Goal: Task Accomplishment & Management: Complete application form

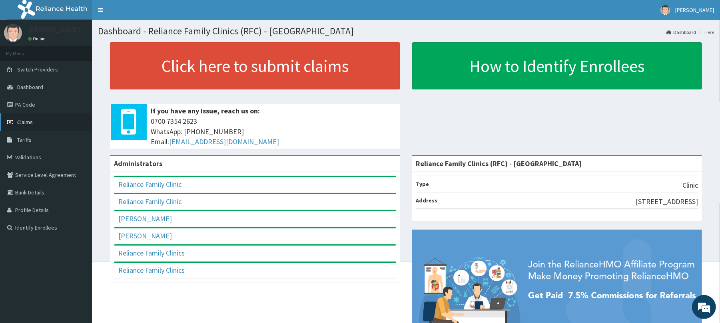
click at [19, 121] on span "Claims" at bounding box center [25, 122] width 16 height 7
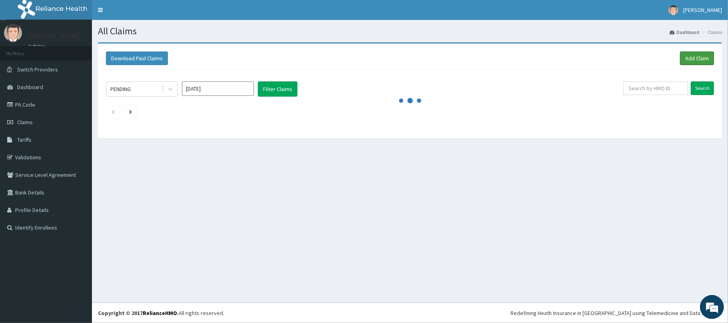
click at [697, 56] on link "Add Claim" at bounding box center [697, 59] width 34 height 14
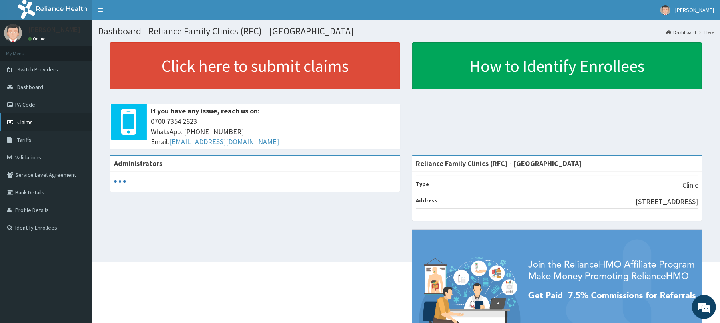
click at [24, 121] on span "Claims" at bounding box center [25, 122] width 16 height 7
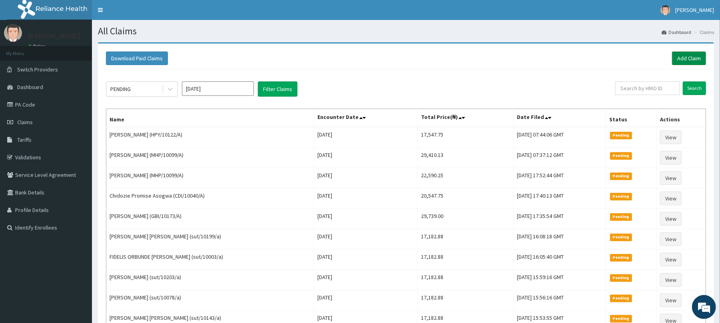
click at [681, 53] on link "Add Claim" at bounding box center [689, 59] width 34 height 14
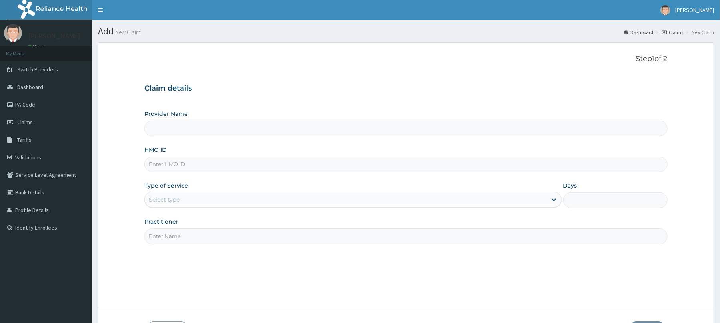
type input "Reliance Family Clinics (RFC) - [GEOGRAPHIC_DATA]"
click at [165, 160] on input "HMO ID" at bounding box center [405, 165] width 523 height 16
type input "sut/10232/a"
click at [166, 197] on div "Select type" at bounding box center [164, 200] width 31 height 8
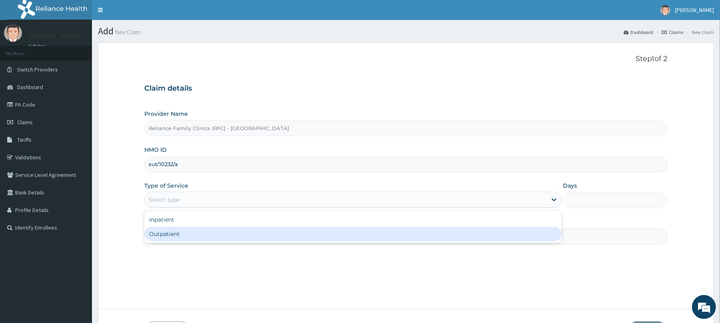
click at [165, 233] on div "Outpatient" at bounding box center [352, 234] width 417 height 14
type input "1"
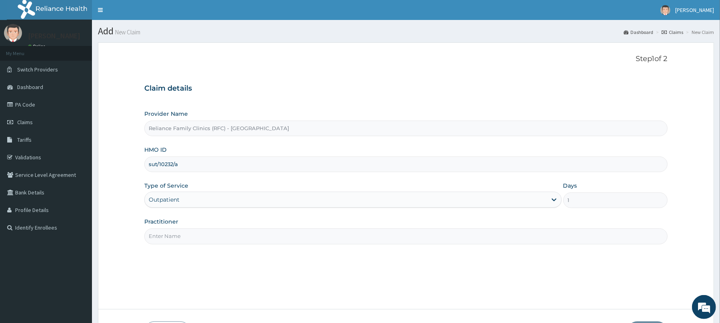
click at [165, 239] on input "Practitioner" at bounding box center [405, 237] width 523 height 16
type input "Dr Locum"
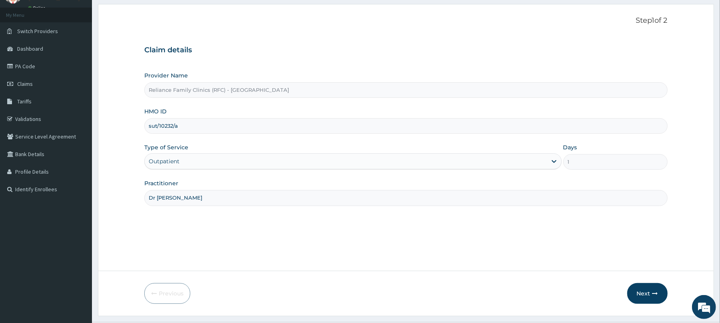
scroll to position [58, 0]
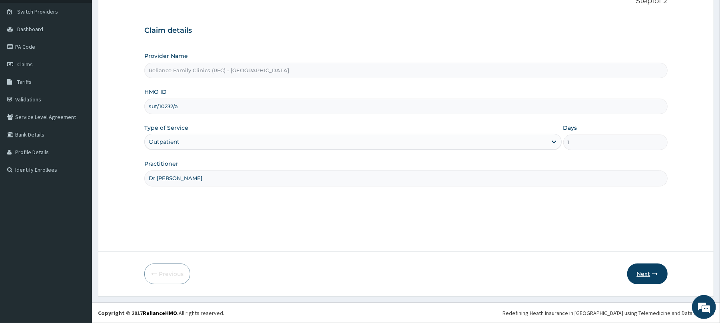
click at [637, 274] on button "Next" at bounding box center [647, 274] width 40 height 21
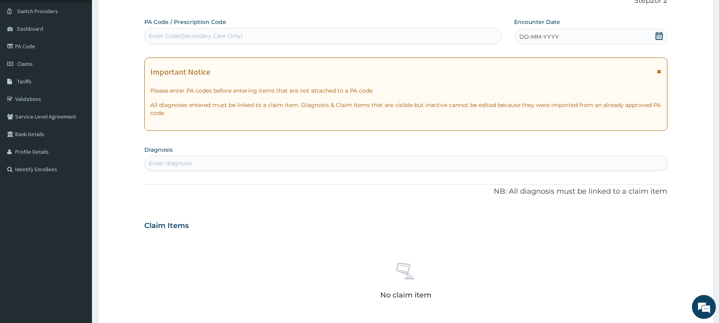
click at [567, 31] on div "DD-MM-YYYY" at bounding box center [590, 37] width 153 height 16
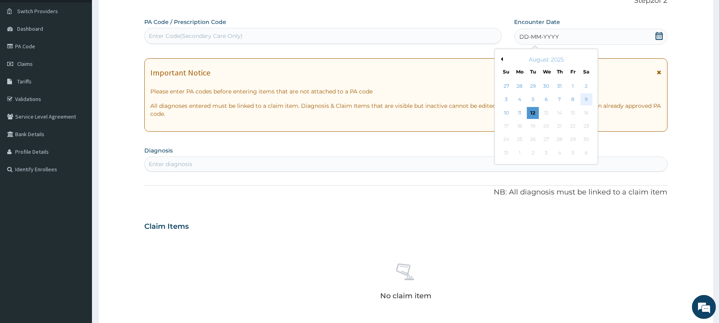
click at [585, 101] on div "9" at bounding box center [586, 100] width 12 height 12
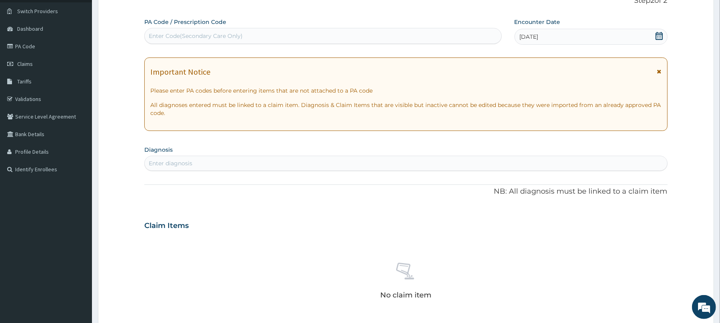
click at [166, 164] on div "Enter diagnosis" at bounding box center [171, 163] width 44 height 8
type input "well adu"
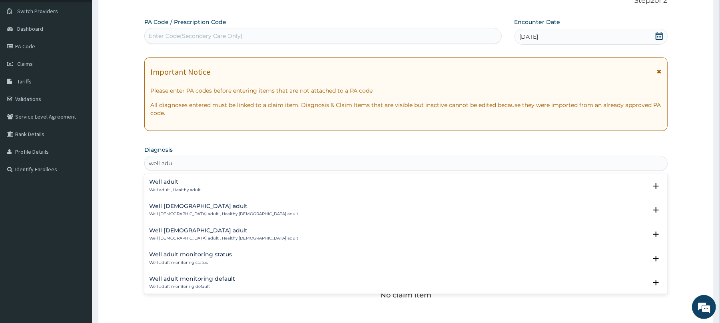
click at [159, 183] on h4 "Well adult" at bounding box center [175, 182] width 52 height 6
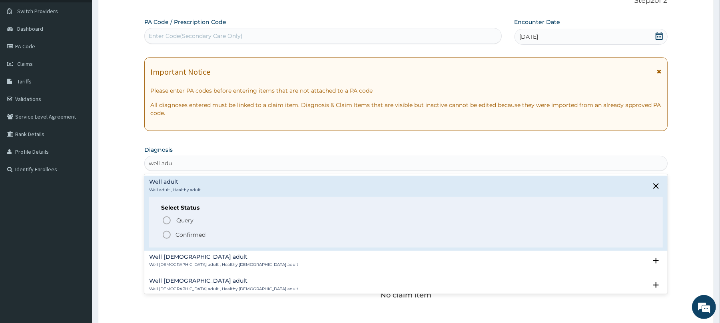
click at [169, 237] on icon "status option filled" at bounding box center [167, 235] width 10 height 10
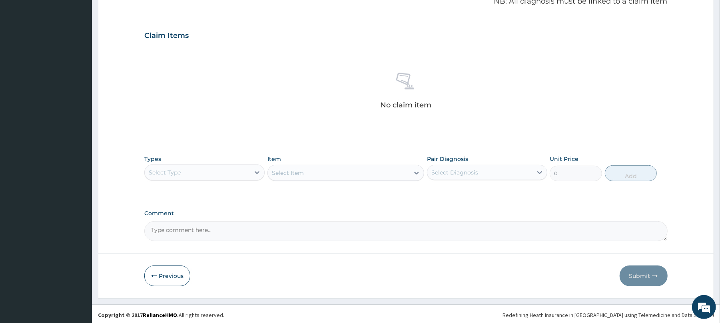
scroll to position [254, 0]
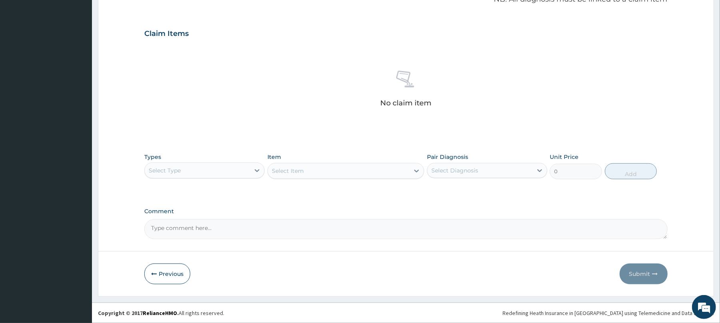
click at [202, 168] on div "Select Type" at bounding box center [197, 170] width 105 height 13
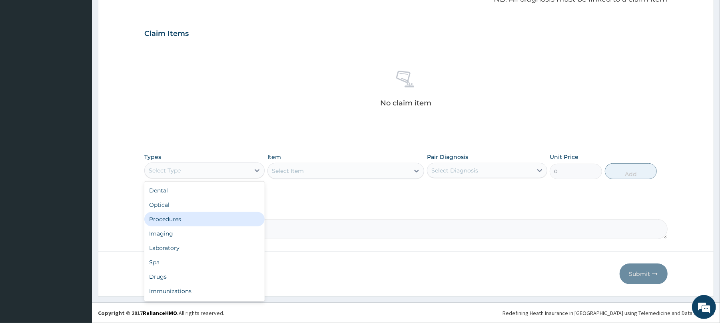
click at [170, 223] on div "Procedures" at bounding box center [204, 219] width 120 height 14
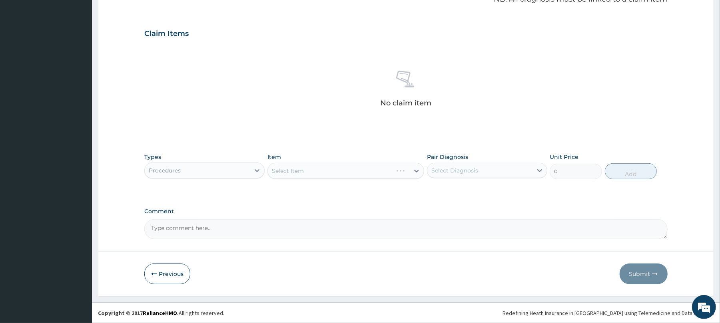
click at [304, 172] on div "Select Item" at bounding box center [345, 171] width 157 height 16
click at [313, 170] on div "Select Item" at bounding box center [345, 171] width 157 height 16
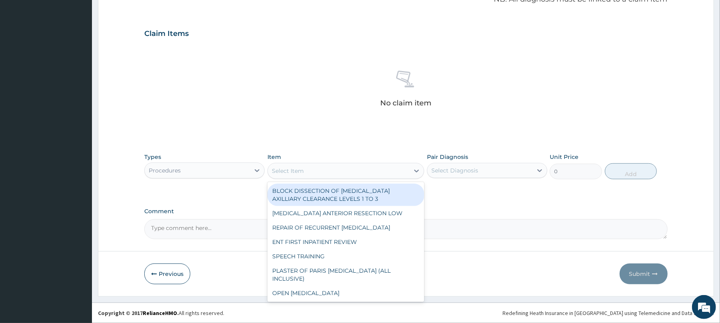
click at [313, 170] on div "Select Item" at bounding box center [338, 171] width 141 height 13
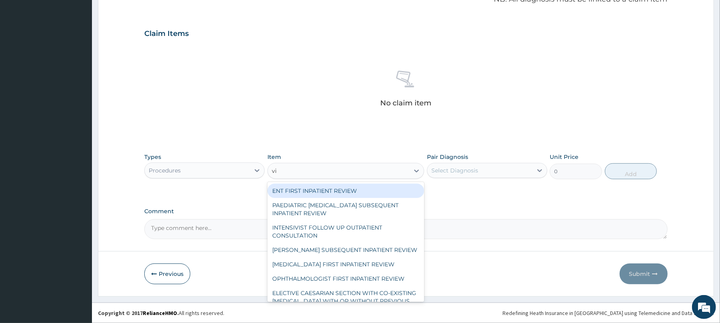
type input "vis"
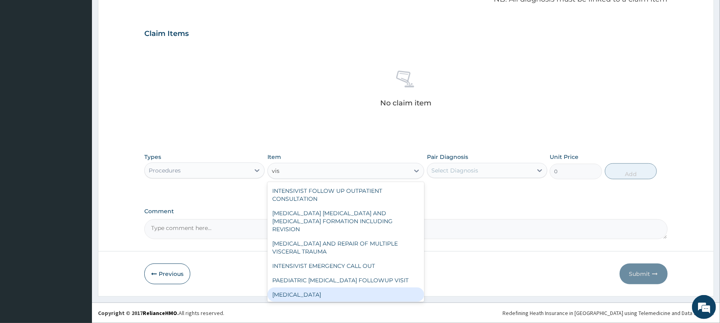
click at [295, 288] on div "VISUAL ACUITY" at bounding box center [345, 295] width 157 height 14
type input "3000"
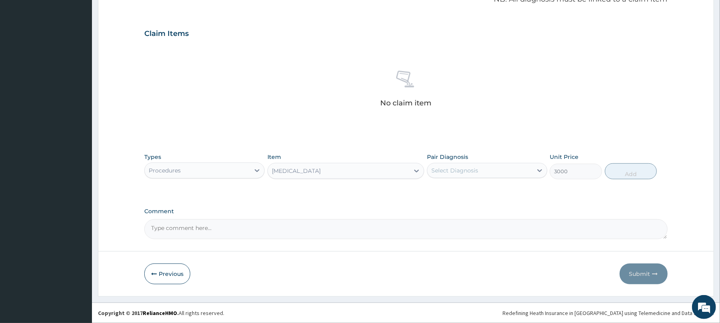
click at [446, 168] on div "Select Diagnosis" at bounding box center [454, 171] width 47 height 8
click at [459, 194] on div "Well adult" at bounding box center [487, 191] width 120 height 16
checkbox input "true"
click at [638, 173] on button "Add" at bounding box center [631, 171] width 52 height 16
type input "0"
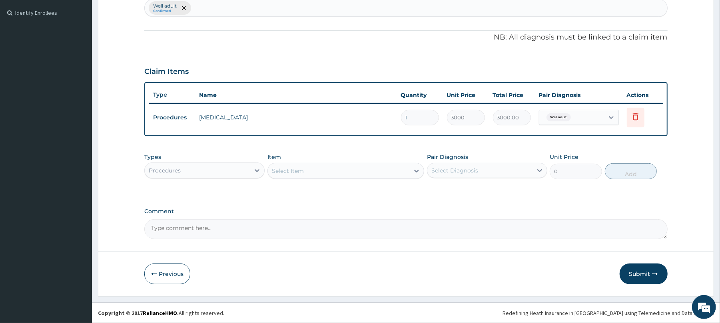
scroll to position [215, 0]
click at [198, 171] on div "Procedures" at bounding box center [197, 170] width 105 height 13
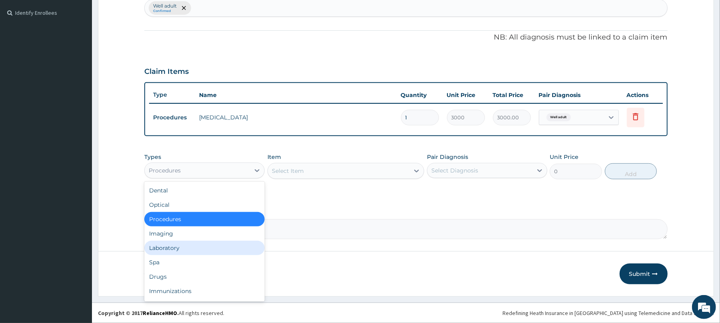
click at [175, 247] on div "Laboratory" at bounding box center [204, 248] width 120 height 14
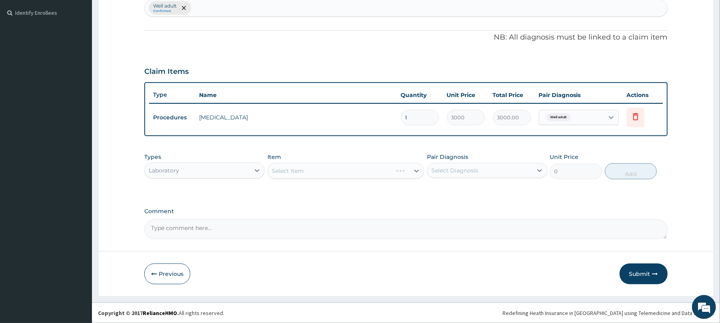
click at [300, 170] on div "Select Item" at bounding box center [345, 171] width 157 height 16
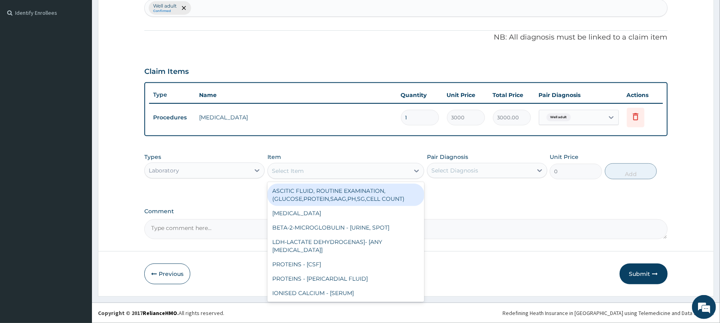
click at [300, 170] on div "Select Item" at bounding box center [288, 171] width 32 height 8
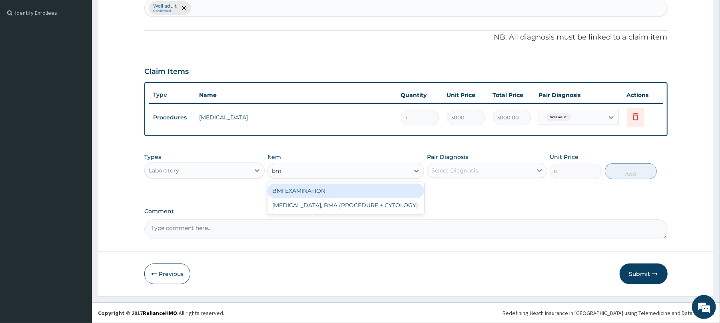
type input "bmi"
drag, startPoint x: 347, startPoint y: 187, endPoint x: 443, endPoint y: 180, distance: 96.6
click at [350, 187] on div "BMI EXAMINATION" at bounding box center [345, 191] width 157 height 14
type input "1225.5"
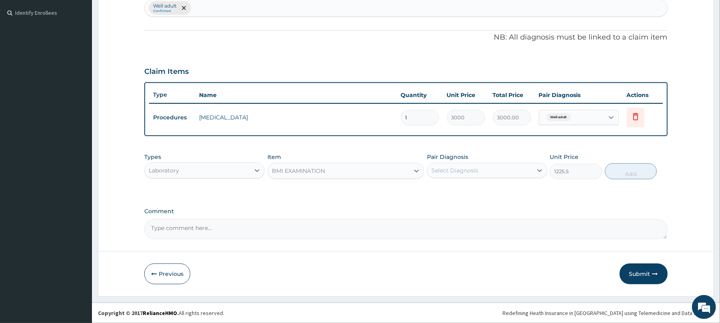
click at [479, 165] on div "Select Diagnosis" at bounding box center [479, 170] width 105 height 13
drag, startPoint x: 476, startPoint y: 189, endPoint x: 602, endPoint y: 173, distance: 126.4
click at [477, 189] on div "Well adult" at bounding box center [487, 191] width 120 height 16
checkbox input "true"
click at [615, 169] on button "Add" at bounding box center [631, 171] width 52 height 16
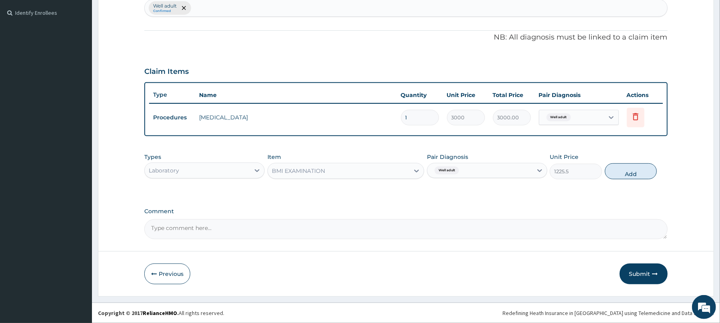
type input "0"
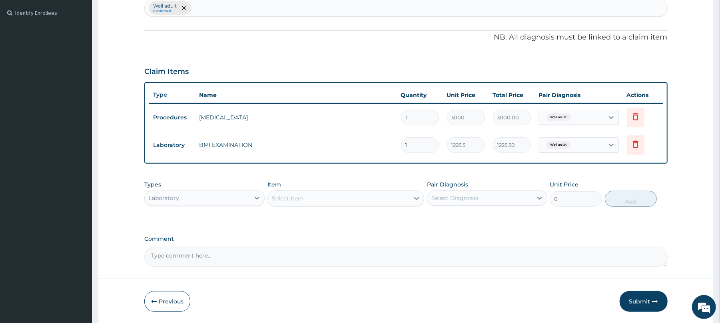
click at [291, 195] on div "Select Item" at bounding box center [288, 199] width 32 height 8
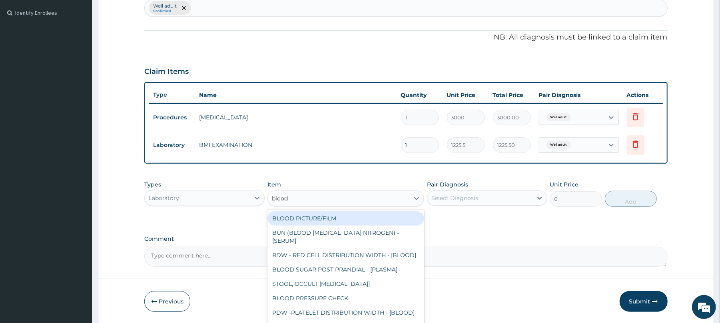
type input "blood p"
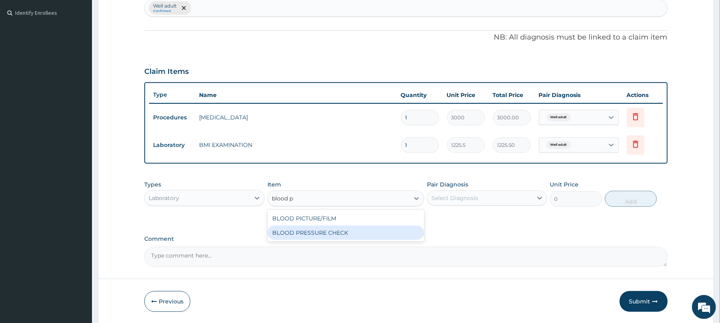
click at [320, 233] on div "BLOOD PRESSURE CHECK" at bounding box center [345, 233] width 157 height 14
type input "1225.5"
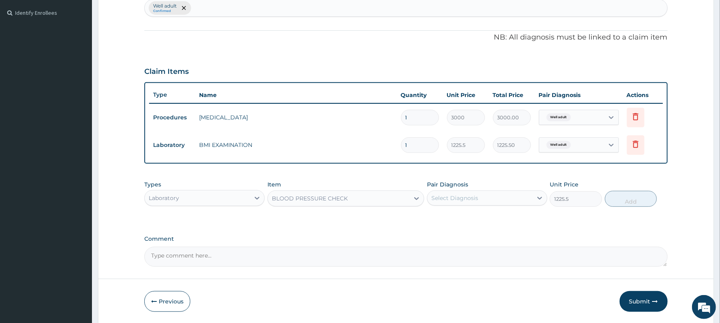
click at [458, 195] on div "Select Diagnosis" at bounding box center [454, 198] width 47 height 8
drag, startPoint x: 458, startPoint y: 218, endPoint x: 624, endPoint y: 212, distance: 166.3
click at [461, 218] on label "Well adult" at bounding box center [454, 218] width 29 height 8
checkbox input "true"
click at [622, 199] on button "Add" at bounding box center [631, 199] width 52 height 16
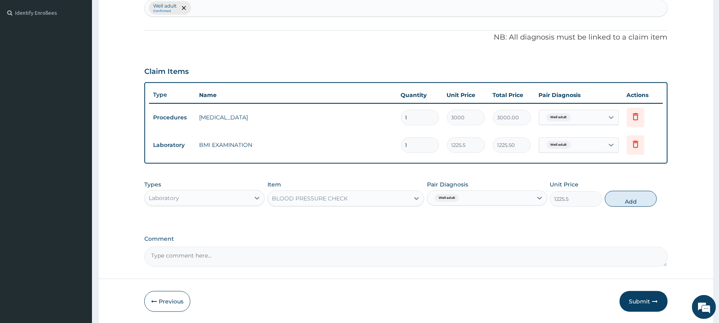
type input "0"
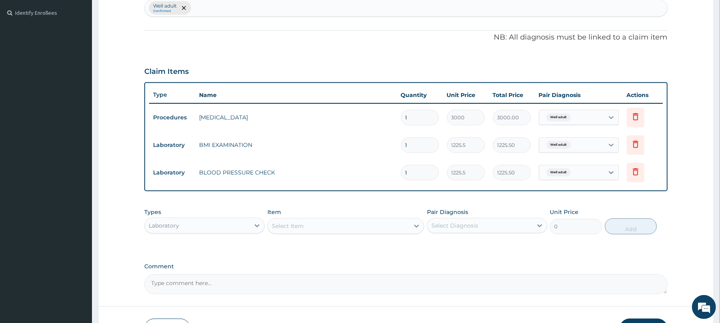
click at [279, 223] on div "Select Item" at bounding box center [288, 226] width 32 height 8
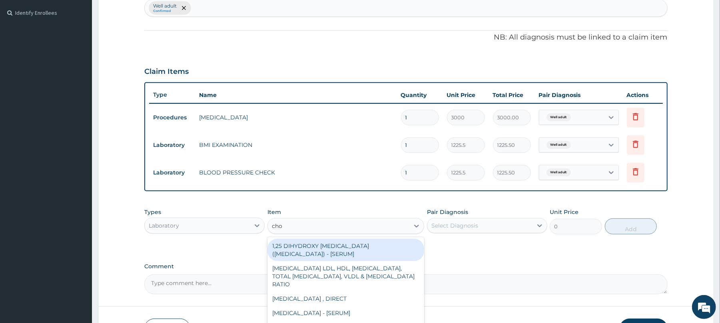
type input "chol"
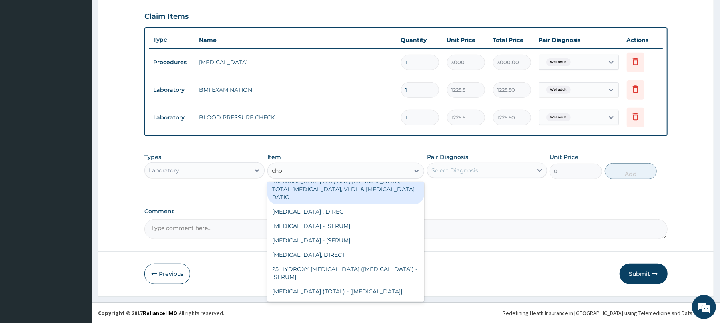
scroll to position [59, 0]
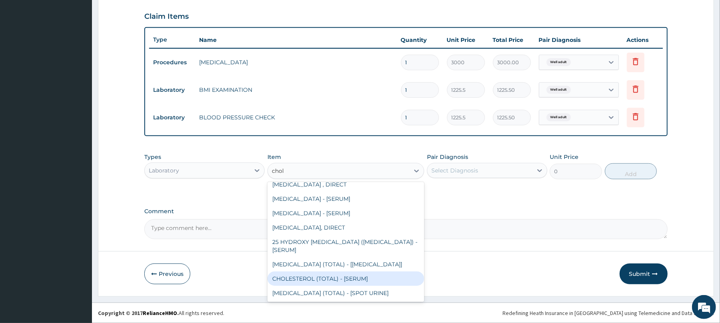
click at [327, 278] on div "CHOLESTEROL (TOTAL) - [SERUM]" at bounding box center [345, 279] width 157 height 14
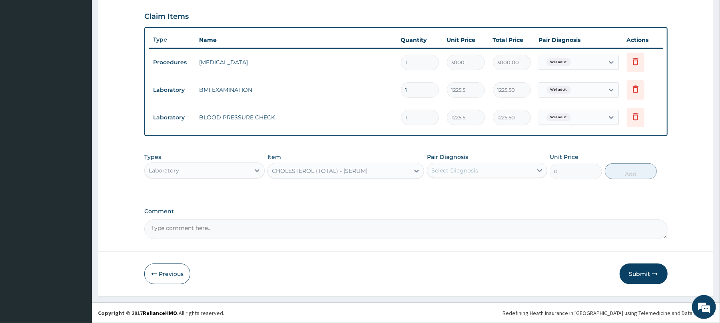
type input "2880"
click at [460, 168] on div "Select Diagnosis" at bounding box center [454, 171] width 47 height 8
click at [448, 195] on div "Well adult" at bounding box center [487, 191] width 120 height 16
checkbox input "true"
click at [623, 169] on button "Add" at bounding box center [631, 171] width 52 height 16
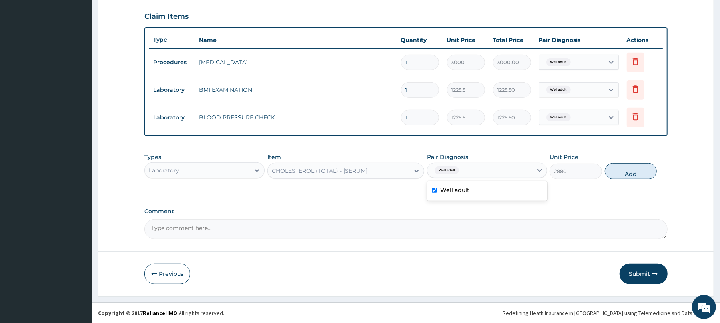
type input "0"
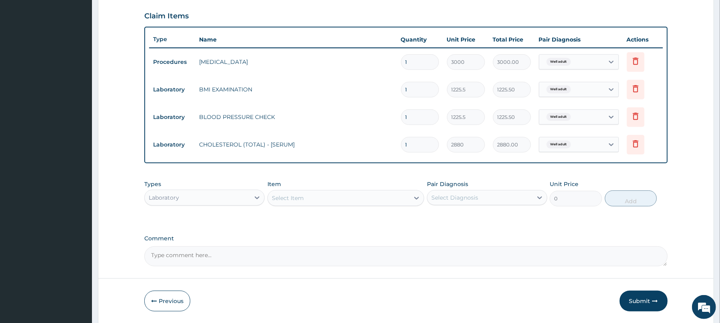
click at [285, 197] on div "Select Item" at bounding box center [288, 198] width 32 height 8
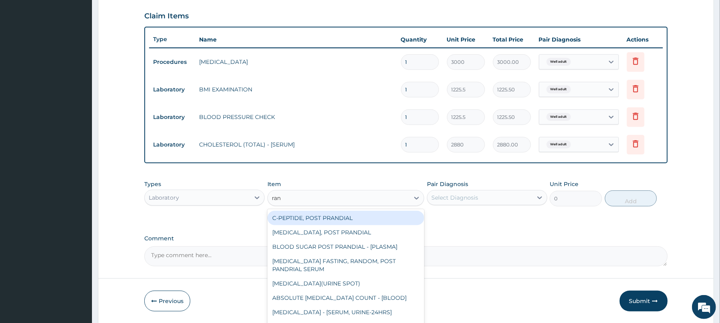
type input "rand"
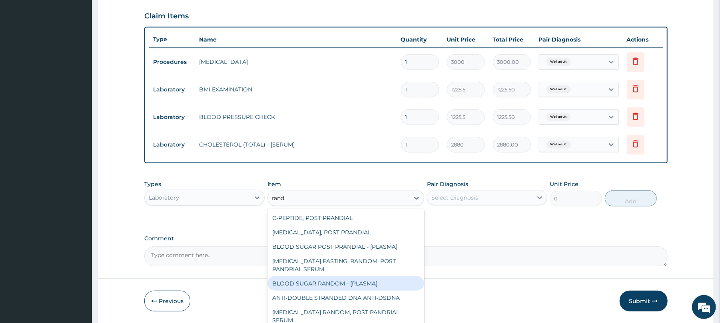
click at [300, 283] on div "BLOOD SUGAR RANDOM - [PLASMA]" at bounding box center [345, 284] width 157 height 14
type input "1800"
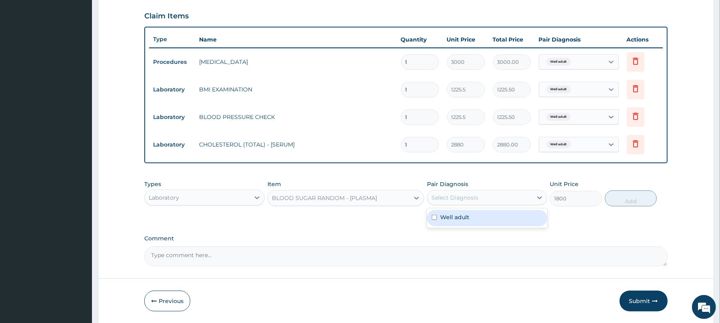
click at [465, 199] on div "Select Diagnosis" at bounding box center [454, 198] width 47 height 8
click at [463, 215] on label "Well adult" at bounding box center [454, 217] width 29 height 8
checkbox input "true"
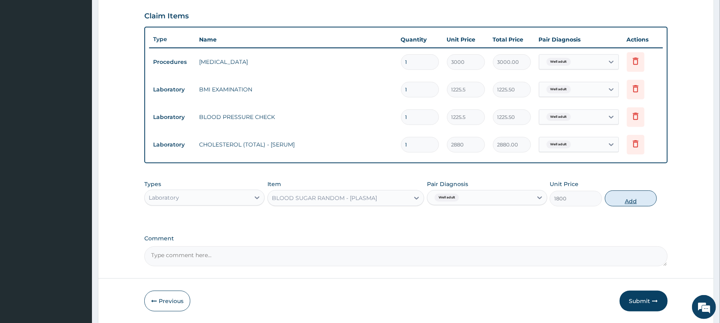
click at [629, 197] on button "Add" at bounding box center [631, 199] width 52 height 16
type input "0"
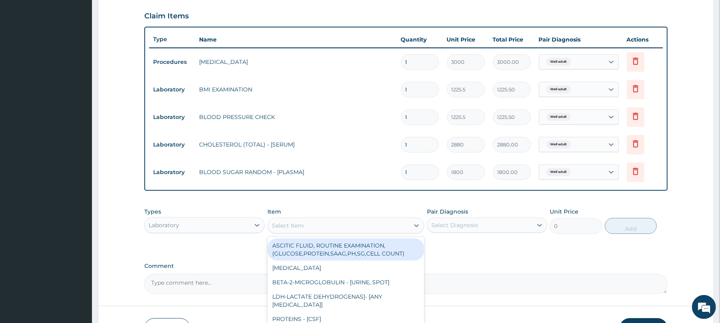
click at [299, 223] on div "Select Item" at bounding box center [288, 226] width 32 height 8
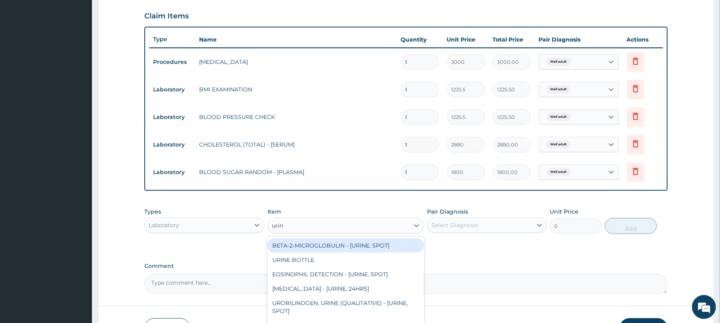
type input "urina"
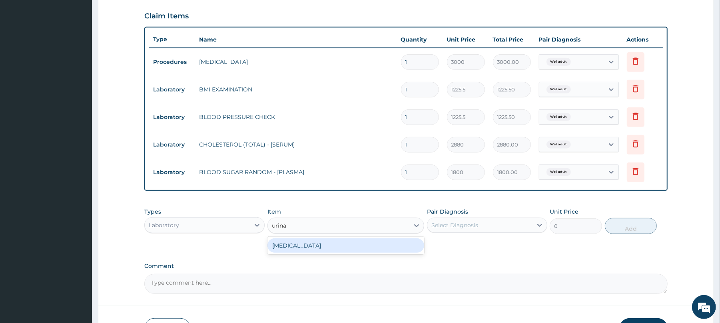
click at [312, 245] on div "URINALYSIS" at bounding box center [345, 246] width 157 height 14
type input "1531.875"
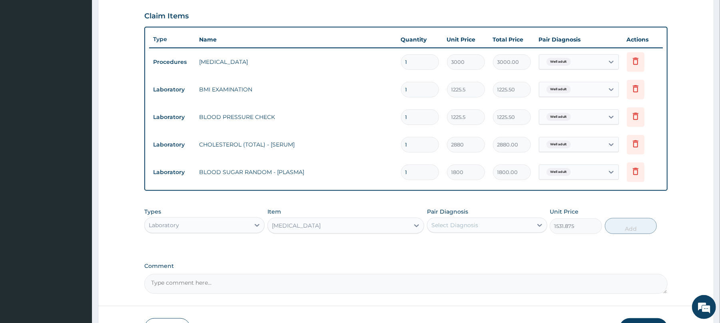
click at [464, 222] on div "Select Diagnosis" at bounding box center [454, 225] width 47 height 8
click at [464, 245] on label "Well adult" at bounding box center [454, 245] width 29 height 8
checkbox input "true"
click at [627, 229] on button "Add" at bounding box center [631, 226] width 52 height 16
type input "0"
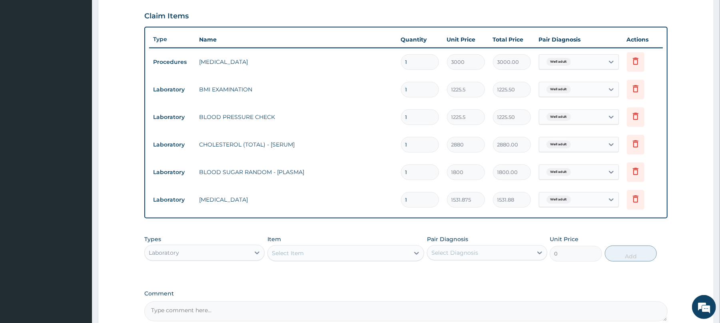
click at [294, 253] on div "Select Item" at bounding box center [288, 253] width 32 height 8
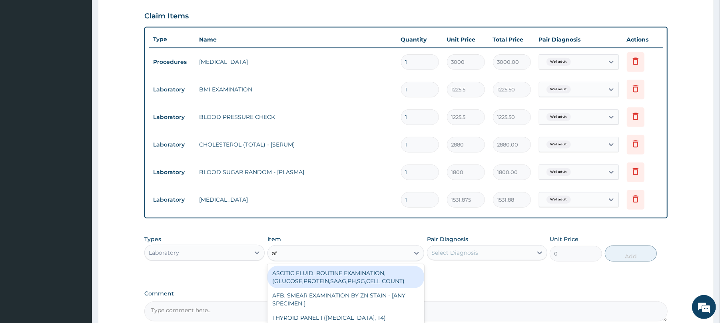
type input "afb"
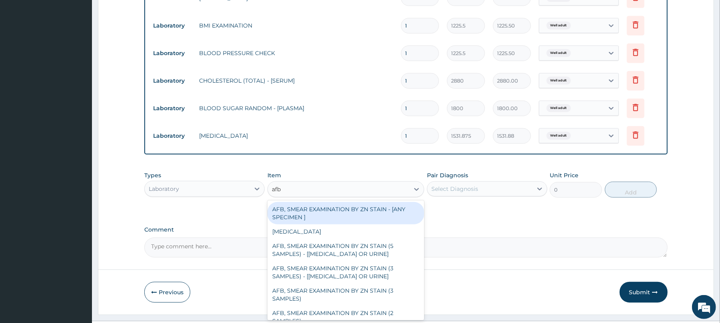
scroll to position [354, 0]
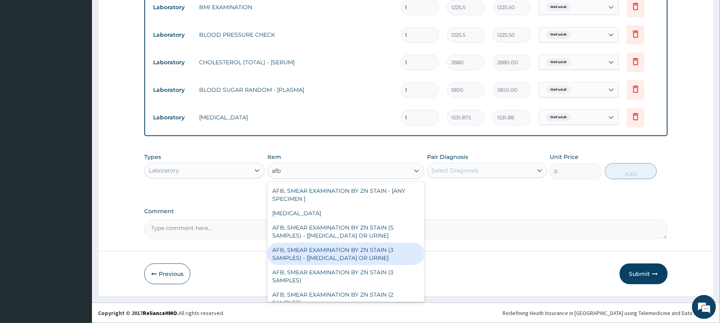
click at [334, 250] on div "AFB, SMEAR EXAMINATION BY ZN STAIN (3 SAMPLES) - [SPUTUM OR URINE]" at bounding box center [345, 254] width 157 height 22
type input "5520"
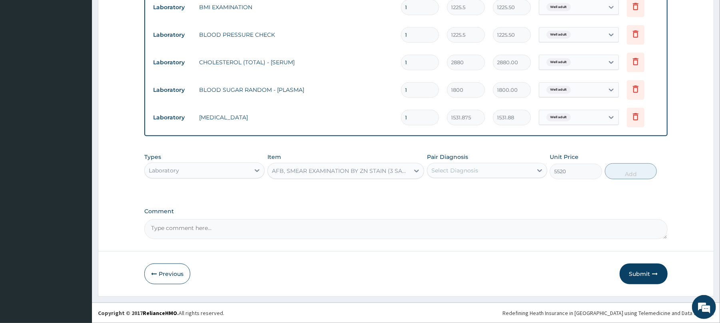
click at [464, 169] on div "Select Diagnosis" at bounding box center [454, 171] width 47 height 8
click at [460, 194] on label "Well adult" at bounding box center [454, 190] width 29 height 8
checkbox input "true"
click at [635, 171] on button "Add" at bounding box center [631, 171] width 52 height 16
type input "0"
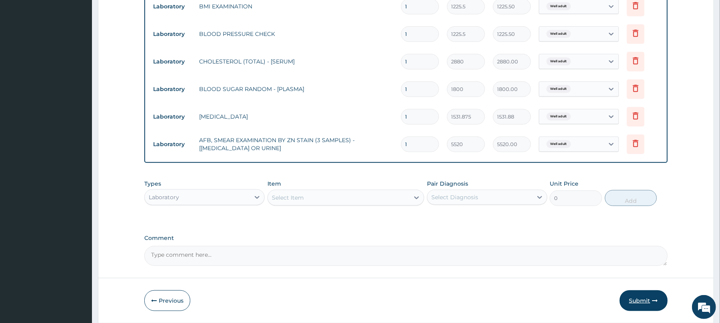
click at [649, 301] on button "Submit" at bounding box center [643, 301] width 48 height 21
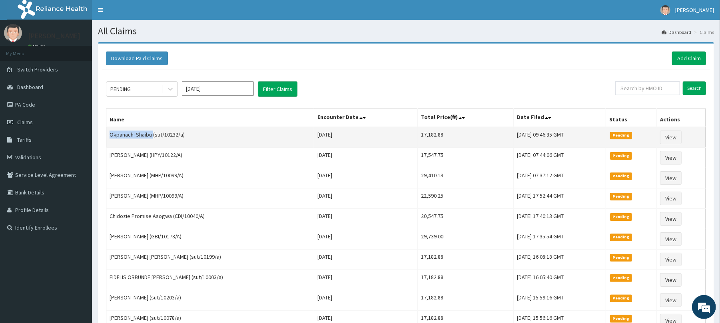
drag, startPoint x: 153, startPoint y: 137, endPoint x: 109, endPoint y: 140, distance: 44.1
click at [109, 140] on td "Okpanachi Shaibu (sut/10232/a)" at bounding box center [210, 137] width 208 height 21
copy td "Okpanachi Shaibu"
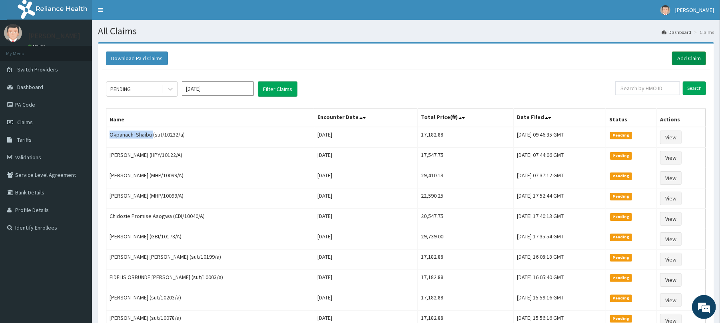
click at [686, 57] on link "Add Claim" at bounding box center [689, 59] width 34 height 14
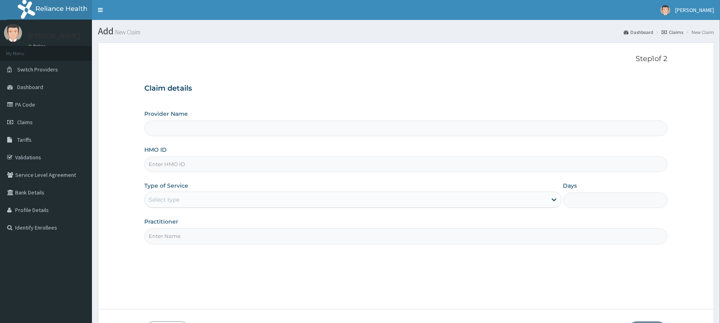
click at [167, 164] on input "HMO ID" at bounding box center [405, 165] width 523 height 16
type input "sut/"
type input "Reliance Family Clinics (RFC) - Abuja"
type input "sut/10178/a"
click at [167, 203] on div "Select type" at bounding box center [164, 200] width 31 height 8
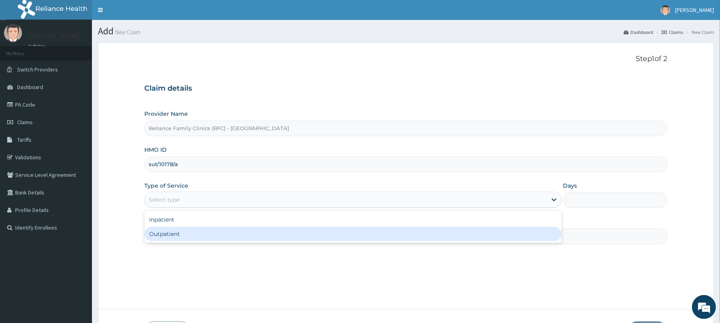
click at [168, 232] on div "Outpatient" at bounding box center [352, 234] width 417 height 14
type input "1"
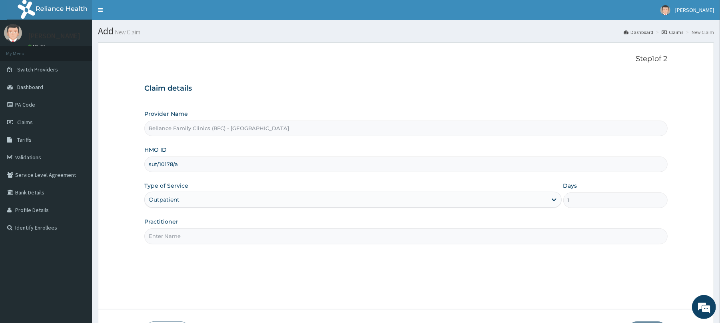
click at [170, 238] on input "Practitioner" at bounding box center [405, 237] width 523 height 16
type input "Dr Locum"
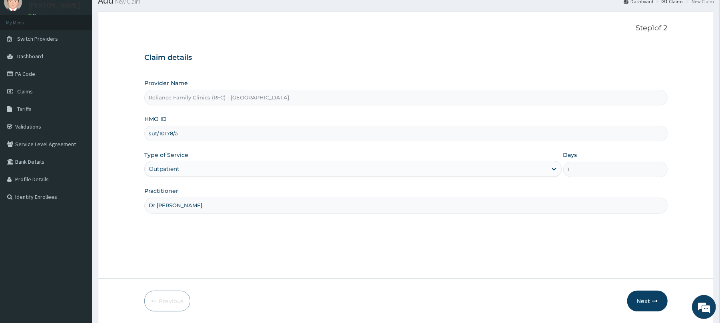
scroll to position [58, 0]
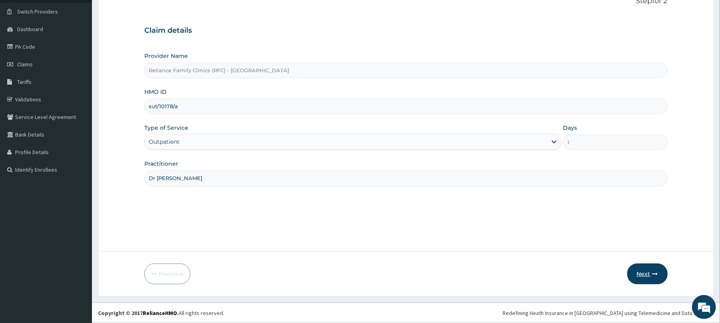
click at [652, 274] on icon "button" at bounding box center [655, 274] width 6 height 6
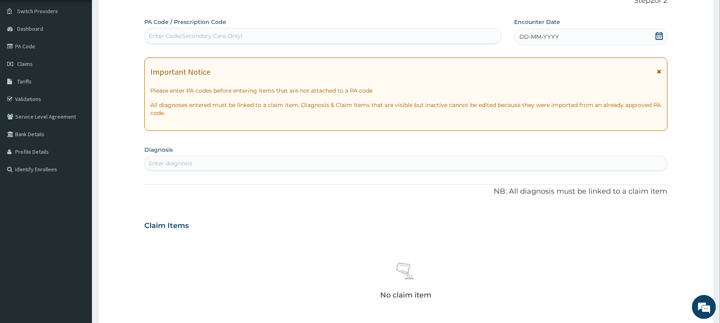
click at [539, 37] on span "DD-MM-YYYY" at bounding box center [539, 37] width 40 height 8
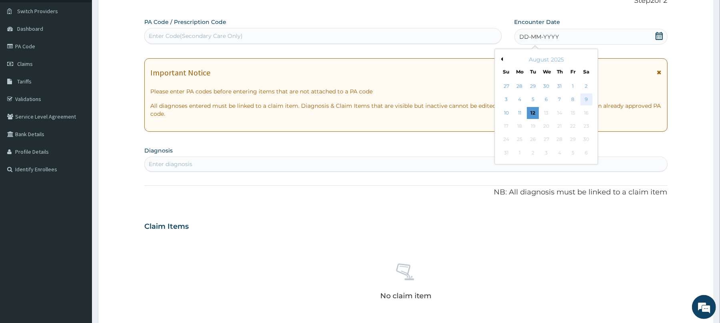
click at [584, 98] on div "9" at bounding box center [586, 100] width 12 height 12
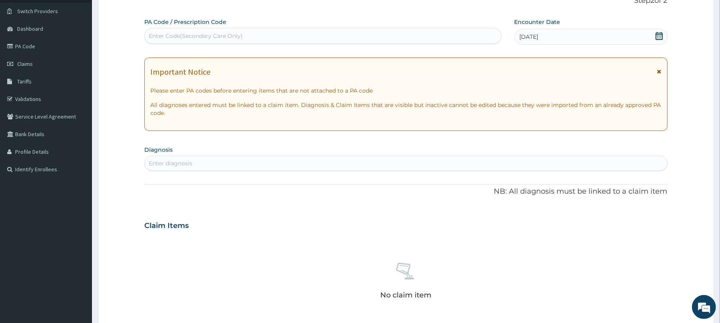
click at [157, 157] on div "Enter diagnosis" at bounding box center [406, 163] width 522 height 13
type input "well adu"
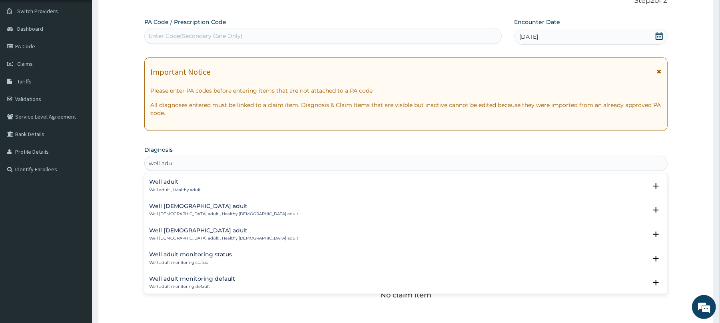
click at [179, 187] on p "Well adult , Healthy adult" at bounding box center [175, 190] width 52 height 6
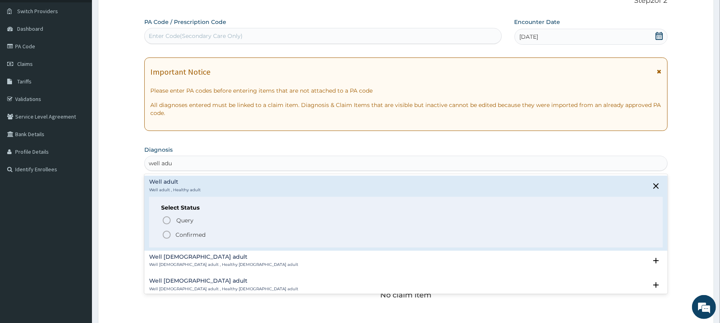
click at [167, 234] on icon "status option filled" at bounding box center [167, 235] width 10 height 10
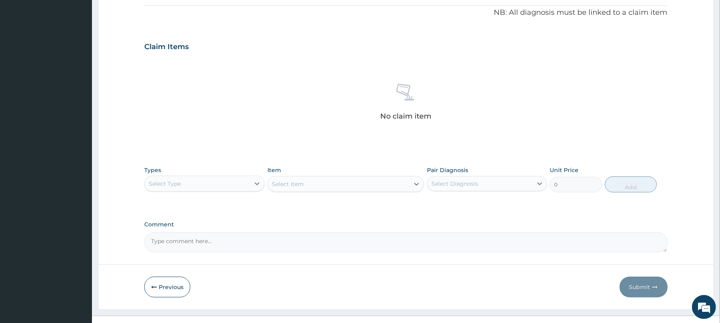
scroll to position [254, 0]
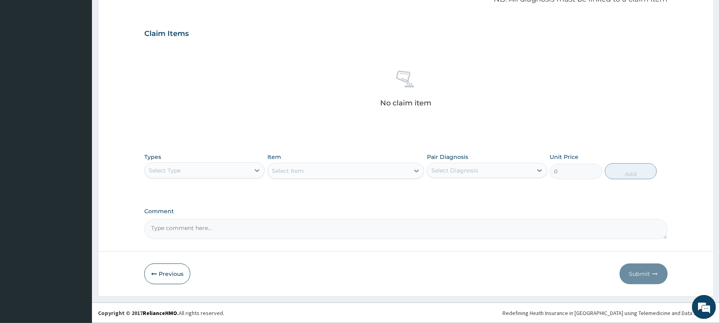
click at [197, 168] on div "Select Type" at bounding box center [197, 170] width 105 height 13
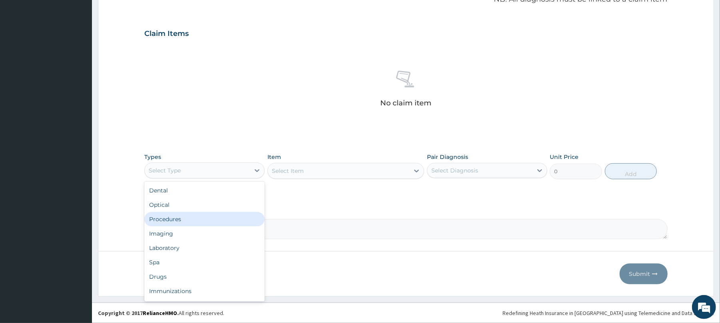
click at [161, 216] on div "Procedures" at bounding box center [204, 219] width 120 height 14
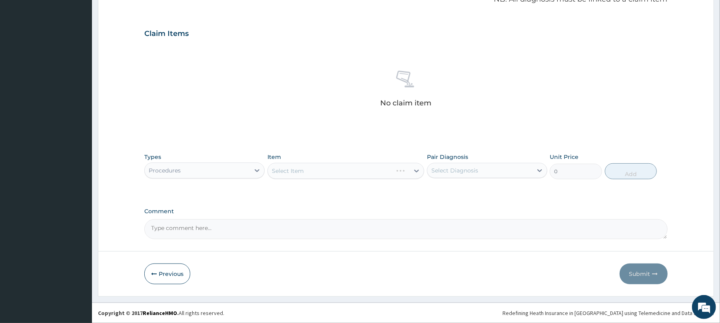
click at [312, 168] on div "Select Item" at bounding box center [345, 171] width 157 height 16
click at [312, 168] on div "Select Item" at bounding box center [338, 171] width 141 height 13
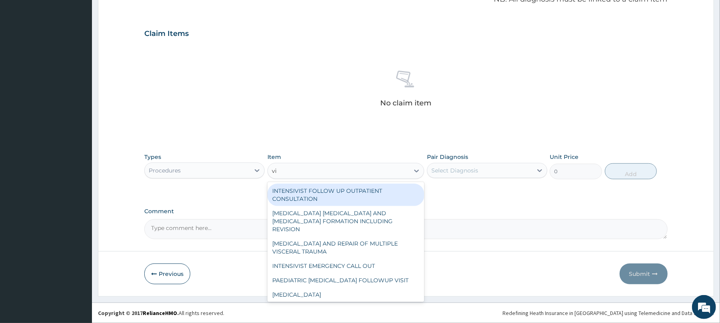
type input "vis"
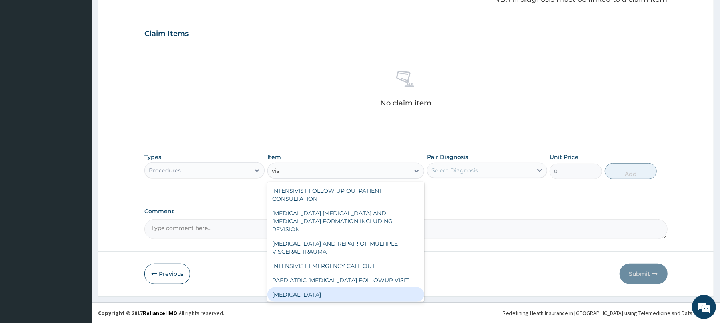
click at [294, 289] on div "[MEDICAL_DATA]" at bounding box center [345, 295] width 157 height 14
type input "3000"
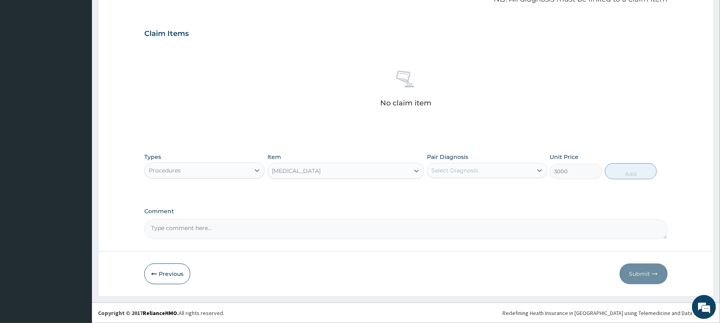
click at [500, 169] on div "Select Diagnosis" at bounding box center [479, 170] width 105 height 13
click at [495, 192] on div "Well adult" at bounding box center [487, 191] width 120 height 16
checkbox input "true"
click at [615, 170] on button "Add" at bounding box center [631, 171] width 52 height 16
type input "0"
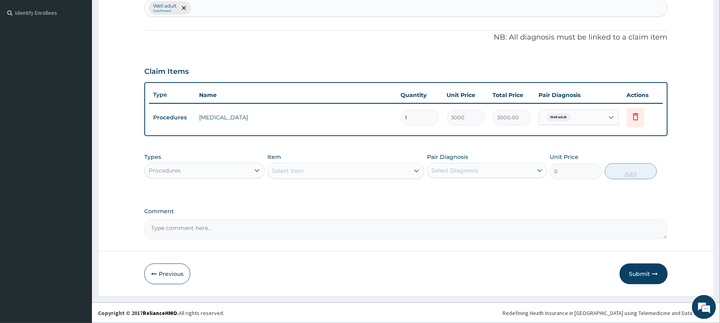
scroll to position [215, 0]
click at [197, 168] on div "Procedures" at bounding box center [197, 170] width 105 height 13
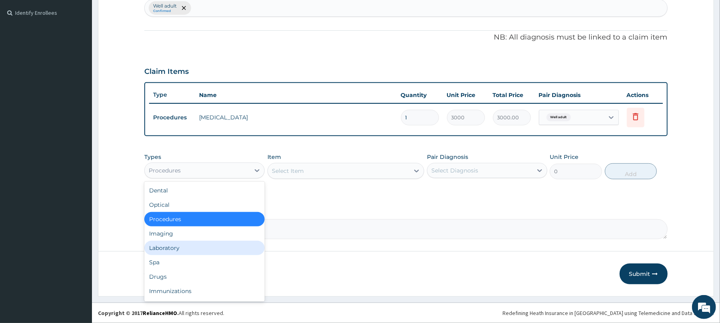
click at [187, 249] on div "Laboratory" at bounding box center [204, 248] width 120 height 14
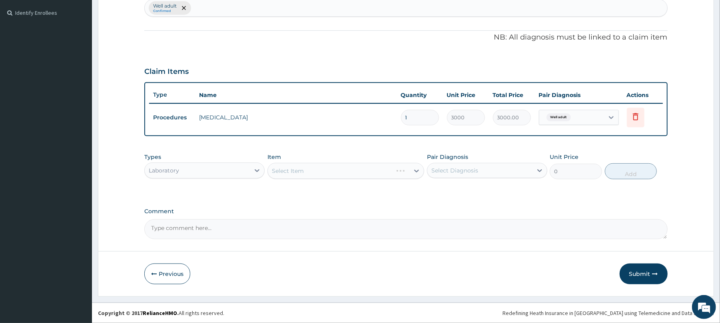
click at [309, 168] on div "Select Item" at bounding box center [345, 171] width 157 height 16
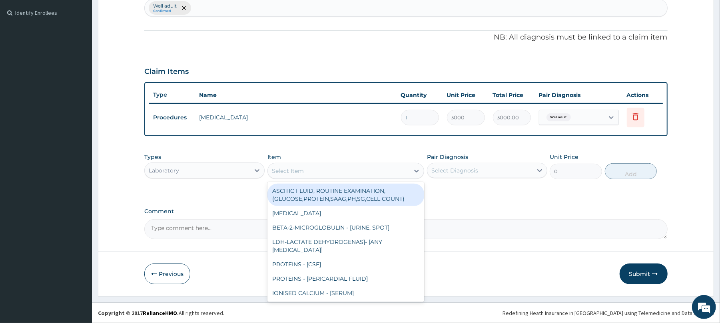
click at [309, 168] on div "Select Item" at bounding box center [338, 171] width 141 height 13
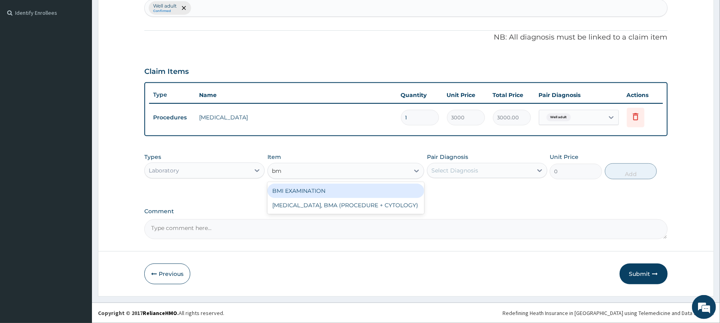
type input "bmi"
click at [328, 193] on div "BMI EXAMINATION" at bounding box center [345, 191] width 157 height 14
type input "1225.5"
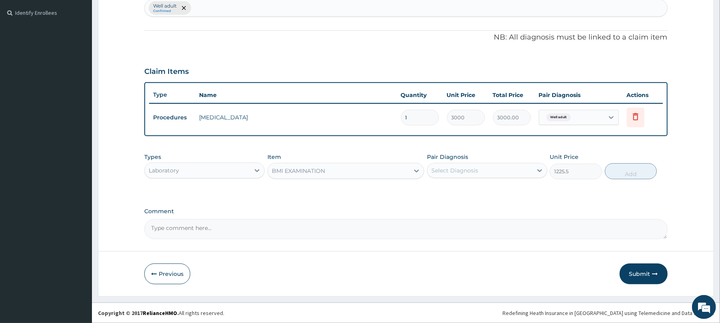
click at [468, 169] on div "Select Diagnosis" at bounding box center [454, 171] width 47 height 8
click at [472, 185] on div "Well adult" at bounding box center [487, 191] width 120 height 16
checkbox input "true"
click at [629, 172] on button "Add" at bounding box center [631, 171] width 52 height 16
type input "0"
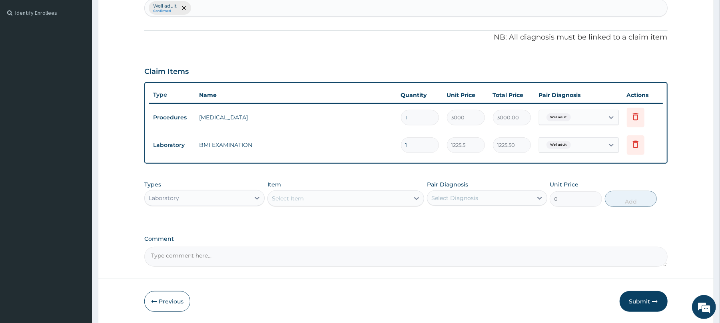
click at [288, 197] on div "Select Item" at bounding box center [288, 199] width 32 height 8
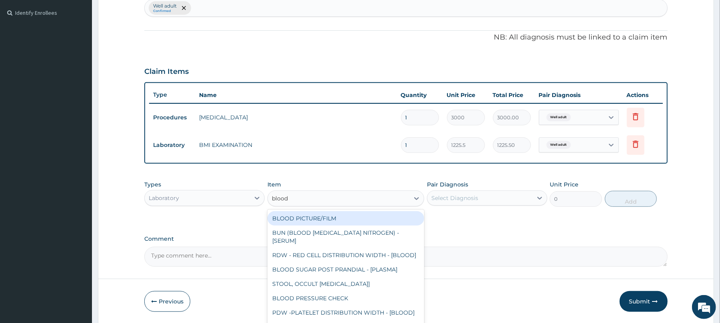
type input "blood p"
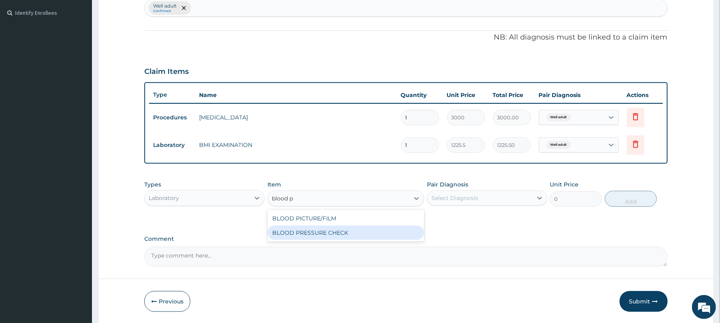
click at [293, 237] on div "BLOOD PRESSURE CHECK" at bounding box center [345, 233] width 157 height 14
type input "1225.5"
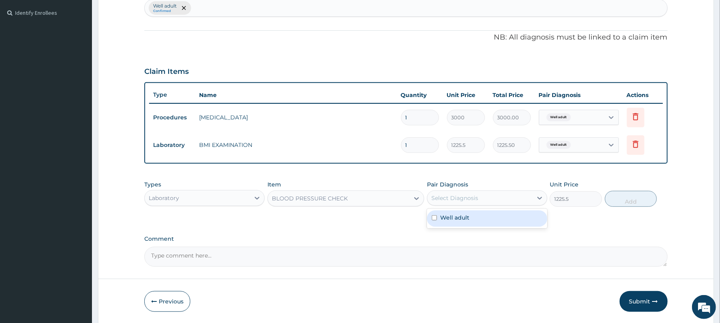
click at [478, 196] on div "Select Diagnosis" at bounding box center [479, 198] width 105 height 13
click at [464, 218] on label "Well adult" at bounding box center [454, 218] width 29 height 8
checkbox input "true"
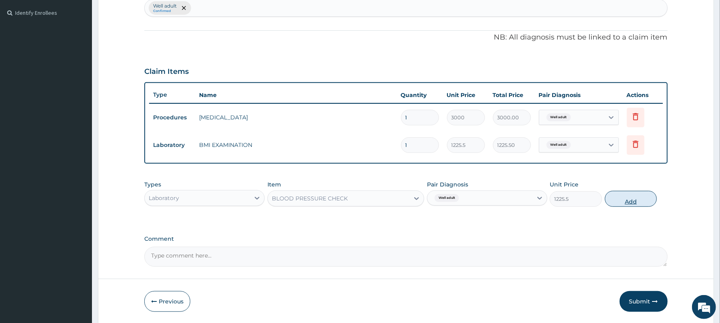
click at [623, 197] on button "Add" at bounding box center [631, 199] width 52 height 16
type input "0"
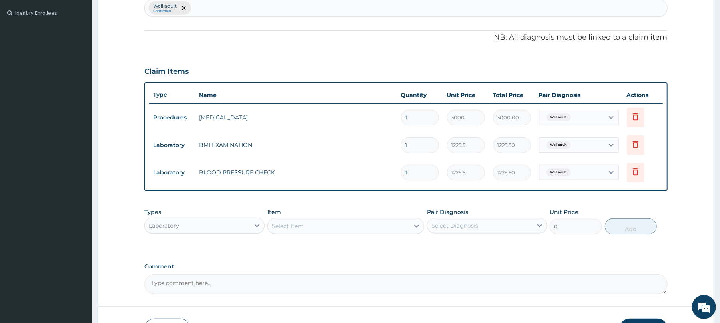
click at [285, 224] on div "Select Item" at bounding box center [288, 226] width 32 height 8
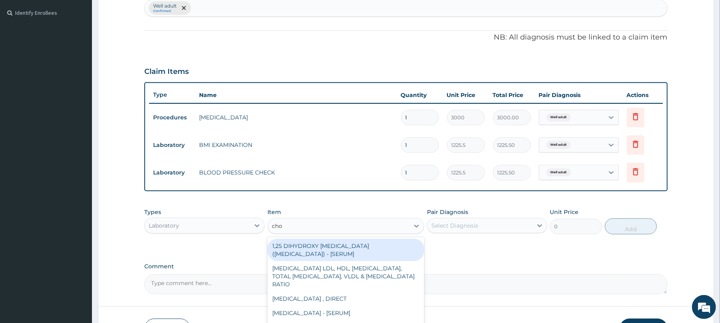
type input "chol"
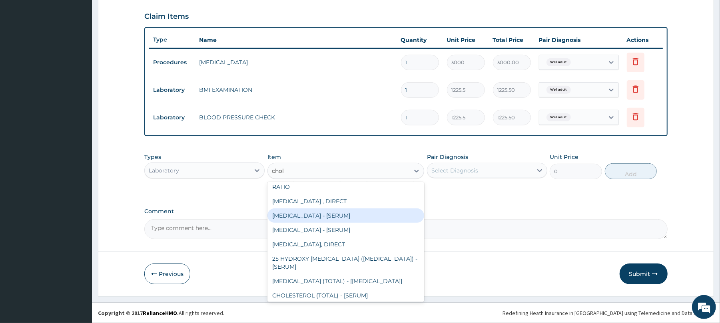
scroll to position [59, 0]
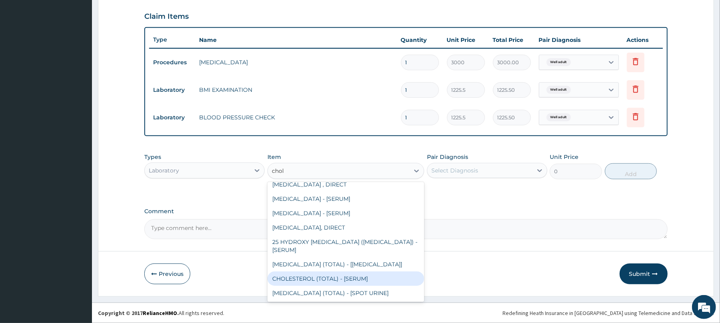
click at [340, 281] on div "CHOLESTEROL (TOTAL) - [SERUM]" at bounding box center [345, 279] width 157 height 14
type input "2880"
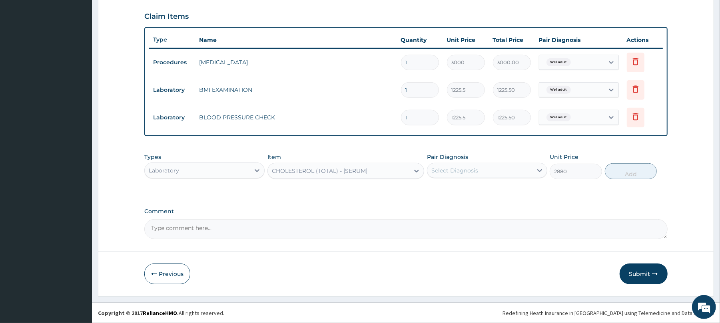
click at [462, 170] on div "Select Diagnosis" at bounding box center [454, 171] width 47 height 8
click at [467, 196] on div "Well adult" at bounding box center [487, 191] width 120 height 16
checkbox input "true"
click at [637, 171] on button "Add" at bounding box center [631, 171] width 52 height 16
type input "0"
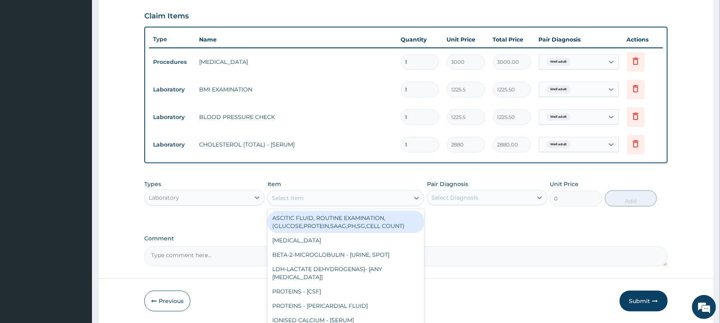
click at [281, 196] on div "Select Item" at bounding box center [288, 198] width 32 height 8
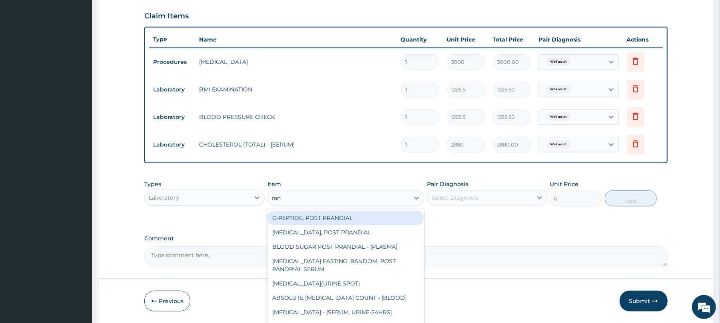
type input "rand"
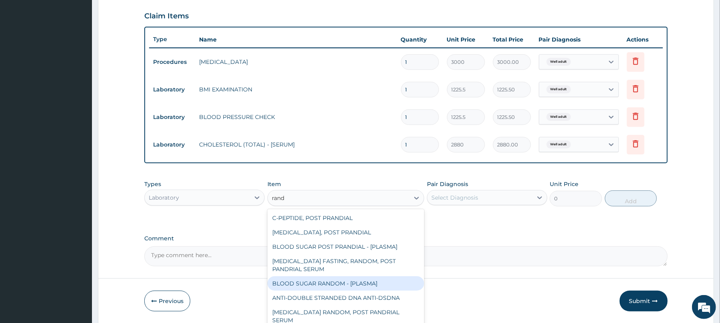
click at [339, 282] on div "BLOOD SUGAR RANDOM - [PLASMA]" at bounding box center [345, 284] width 157 height 14
type input "1800"
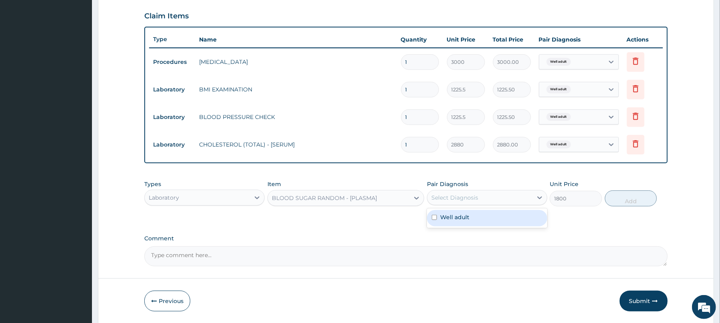
click at [456, 203] on div "Select Diagnosis" at bounding box center [479, 197] width 105 height 13
click at [455, 227] on div "Well adult" at bounding box center [487, 218] width 120 height 16
checkbox input "true"
click at [642, 199] on button "Add" at bounding box center [631, 199] width 52 height 16
type input "0"
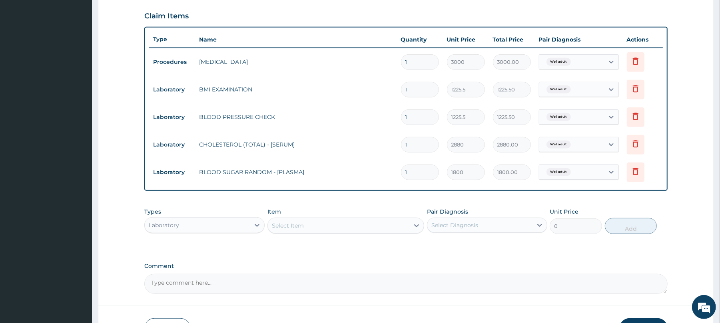
click at [287, 218] on div "Select Item" at bounding box center [345, 226] width 157 height 16
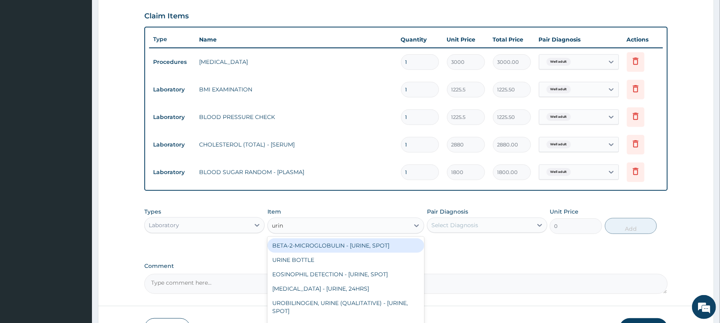
type input "urina"
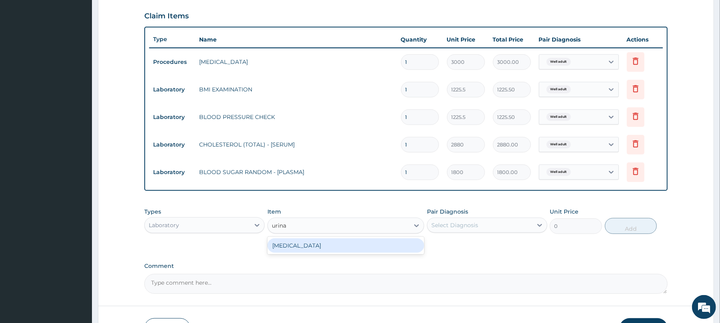
click at [288, 242] on div "URINALYSIS" at bounding box center [345, 246] width 157 height 14
type input "1531.875"
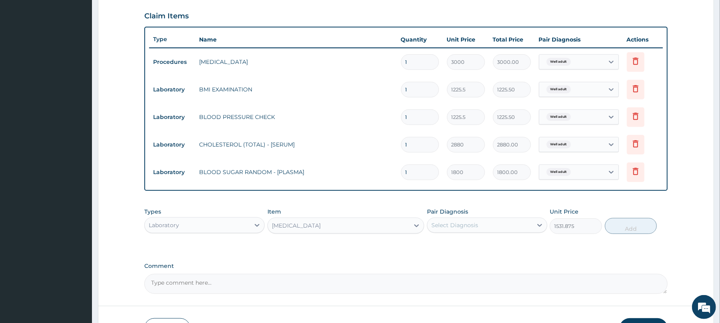
click at [448, 223] on div "Select Diagnosis" at bounding box center [454, 225] width 47 height 8
click at [453, 244] on label "Well adult" at bounding box center [454, 245] width 29 height 8
checkbox input "true"
click at [622, 229] on button "Add" at bounding box center [631, 226] width 52 height 16
type input "0"
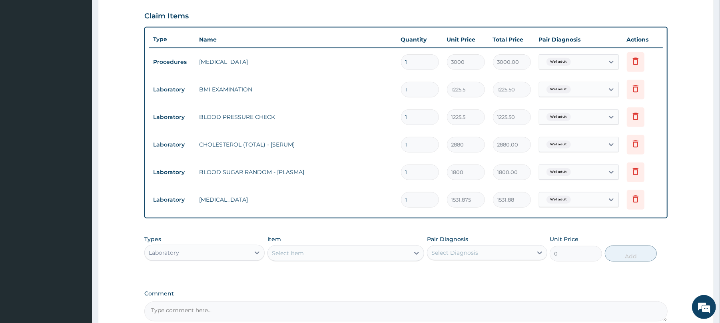
click at [282, 248] on div "Select Item" at bounding box center [338, 253] width 141 height 13
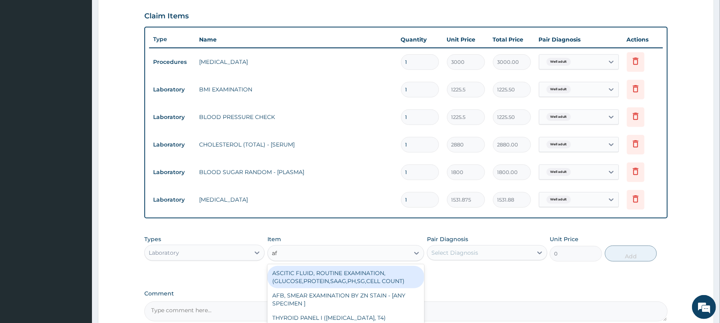
type input "afb"
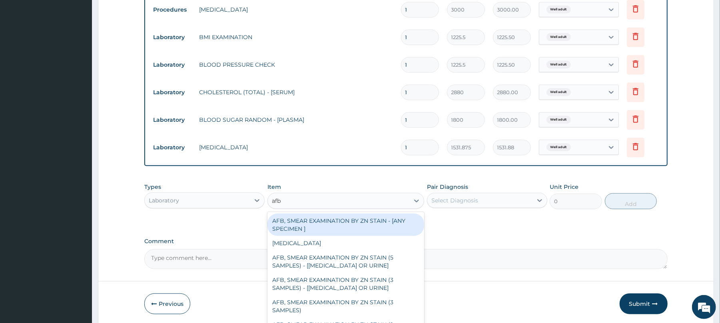
scroll to position [354, 0]
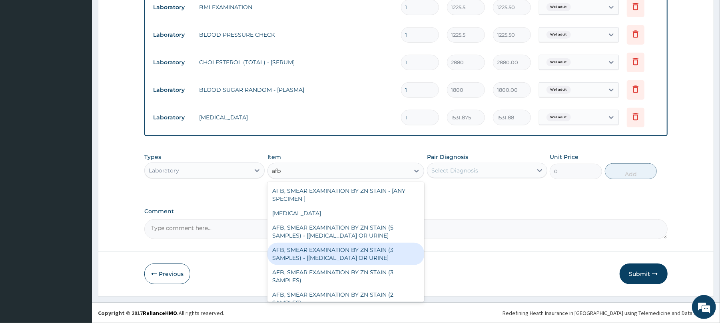
click at [345, 261] on div "AFB, SMEAR EXAMINATION BY ZN STAIN (3 SAMPLES) - [SPUTUM OR URINE]" at bounding box center [345, 254] width 157 height 22
type input "5520"
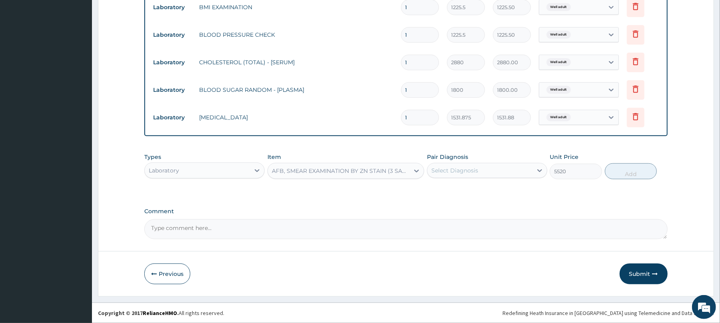
click at [482, 172] on div "Select Diagnosis" at bounding box center [479, 170] width 105 height 13
drag, startPoint x: 482, startPoint y: 188, endPoint x: 642, endPoint y: 197, distance: 160.5
click at [483, 188] on div "Well adult" at bounding box center [487, 191] width 120 height 16
checkbox input "true"
click at [641, 173] on button "Add" at bounding box center [631, 171] width 52 height 16
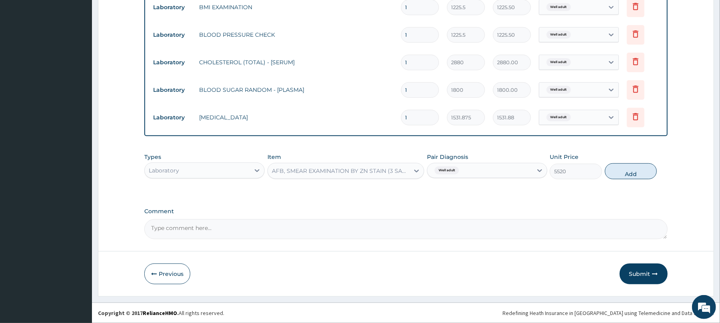
type input "0"
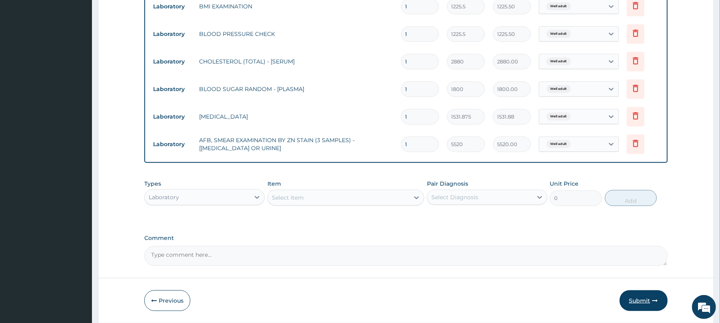
click at [647, 298] on button "Submit" at bounding box center [643, 301] width 48 height 21
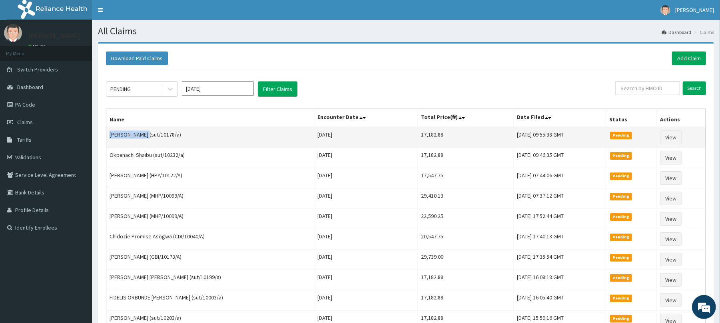
drag, startPoint x: 140, startPoint y: 135, endPoint x: 109, endPoint y: 137, distance: 30.4
click at [109, 137] on td "[PERSON_NAME] (sut/10178/a)" at bounding box center [210, 137] width 208 height 21
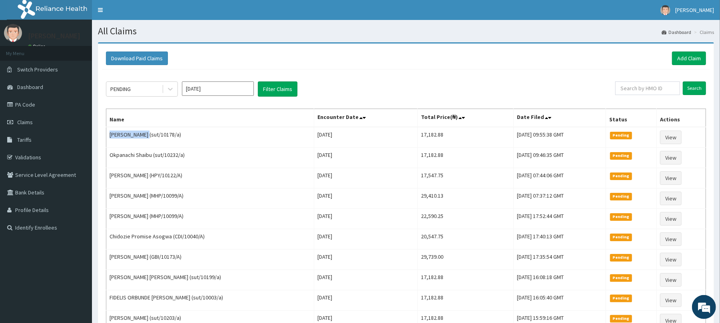
copy td "[PERSON_NAME]"
click at [686, 55] on link "Add Claim" at bounding box center [689, 59] width 34 height 14
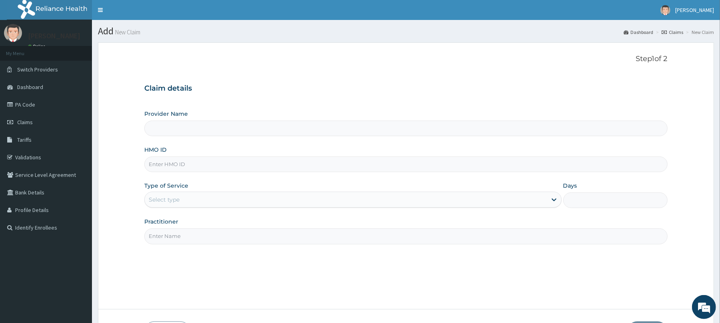
click at [171, 164] on input "HMO ID" at bounding box center [405, 165] width 523 height 16
type input "Reliance Family Clinics (RFC) - [GEOGRAPHIC_DATA]"
type input "sut/10162/a"
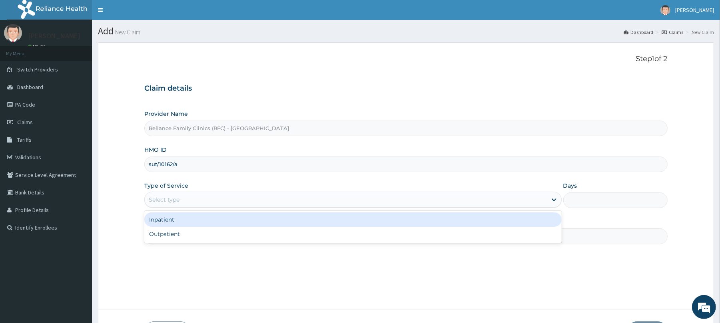
click at [159, 201] on div "Select type" at bounding box center [164, 200] width 31 height 8
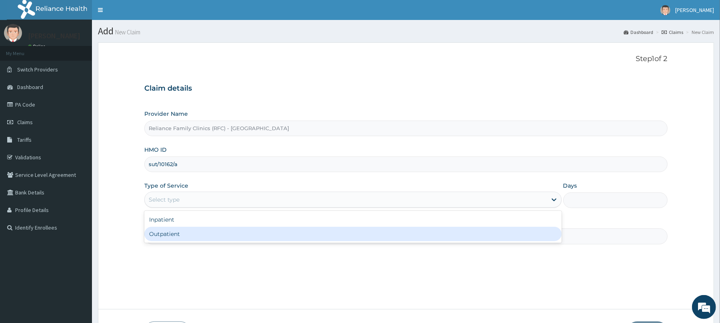
click at [170, 237] on div "Outpatient" at bounding box center [352, 234] width 417 height 14
type input "1"
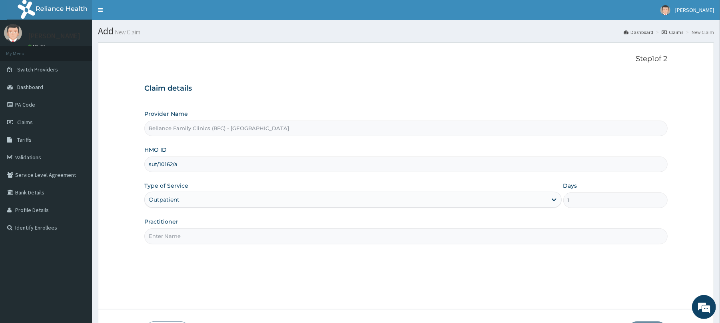
click at [169, 237] on input "Practitioner" at bounding box center [405, 237] width 523 height 16
type input "Dr [PERSON_NAME]"
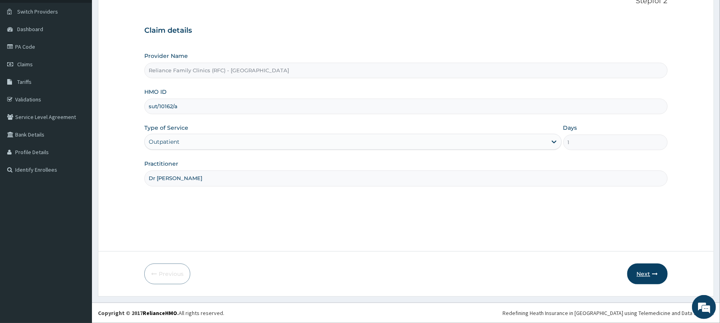
click at [649, 273] on button "Next" at bounding box center [647, 274] width 40 height 21
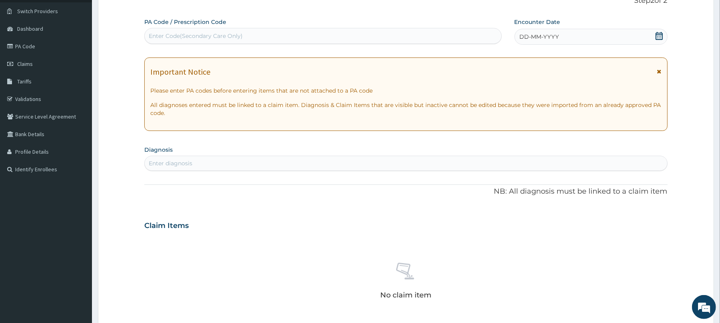
click at [550, 34] on span "DD-MM-YYYY" at bounding box center [539, 37] width 40 height 8
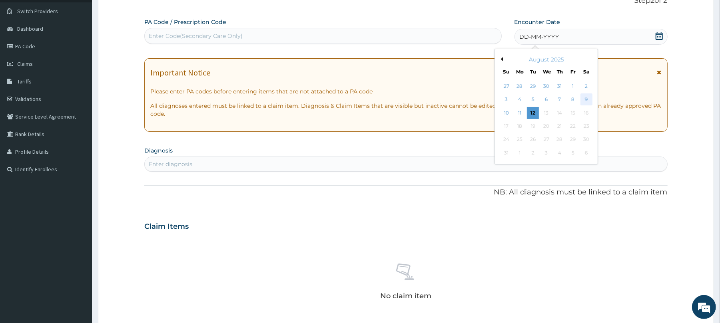
click at [587, 98] on div "9" at bounding box center [586, 100] width 12 height 12
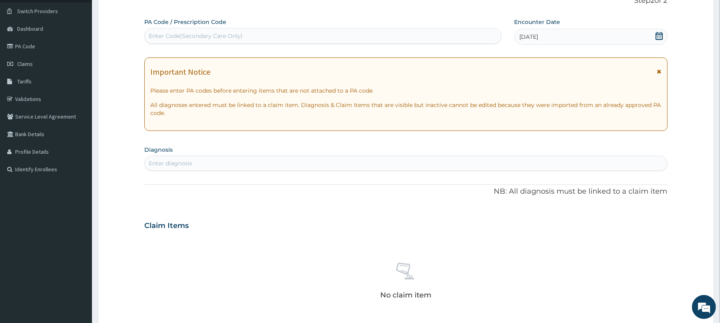
click at [164, 165] on div "Enter diagnosis" at bounding box center [171, 163] width 44 height 8
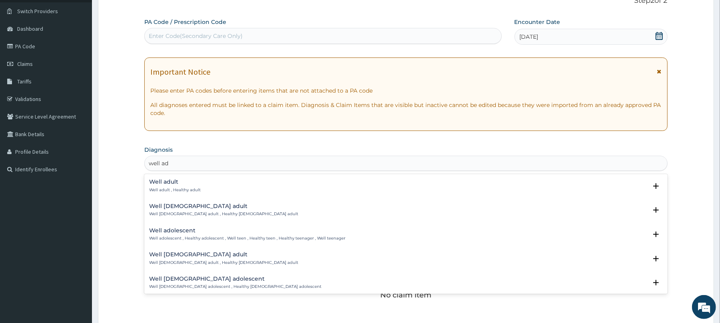
type input "well adu"
click at [159, 187] on p "Well adult , Healthy adult" at bounding box center [175, 190] width 52 height 6
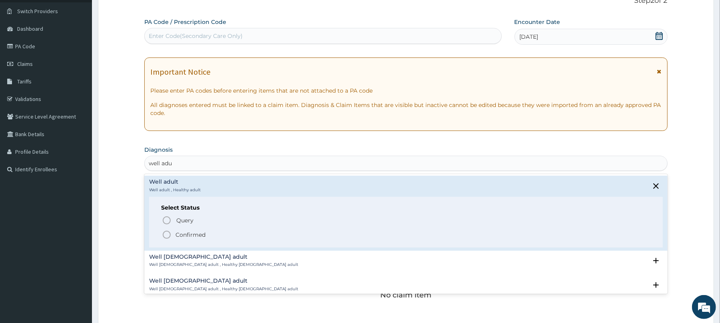
click at [168, 234] on icon "status option filled" at bounding box center [167, 235] width 10 height 10
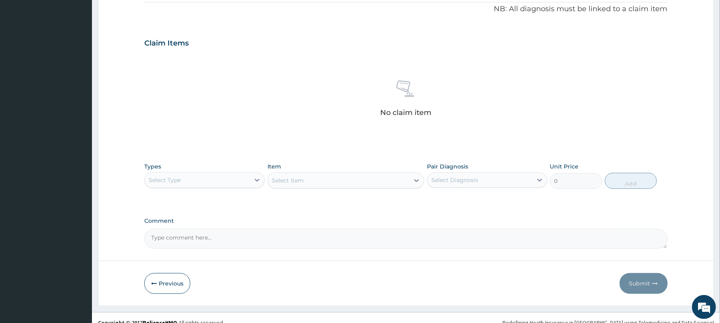
scroll to position [254, 0]
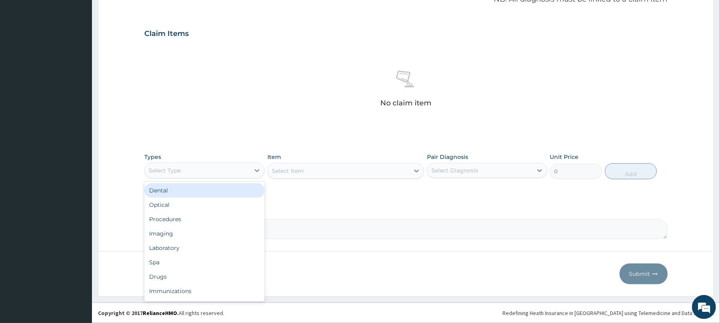
click at [187, 168] on div "Select Type" at bounding box center [197, 170] width 105 height 13
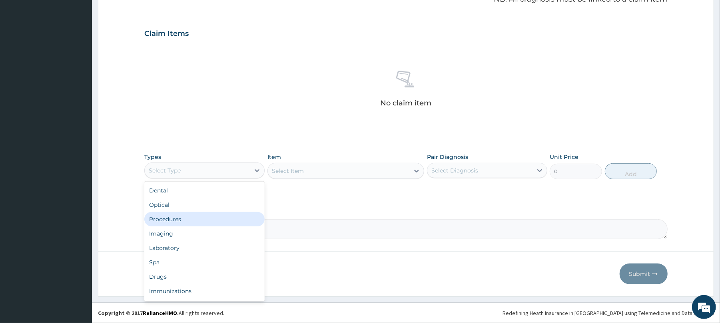
click at [171, 217] on div "Procedures" at bounding box center [204, 219] width 120 height 14
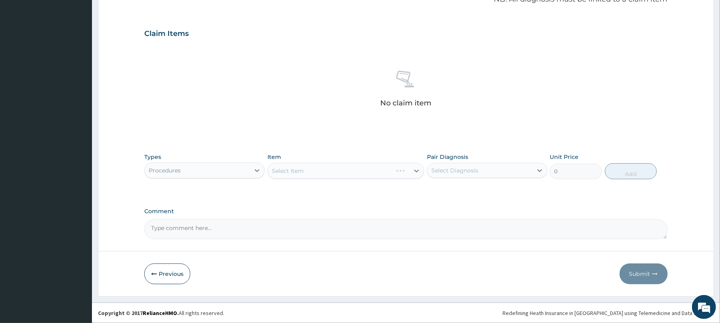
click at [314, 171] on div "Select Item" at bounding box center [345, 171] width 157 height 16
click at [321, 169] on div "Select Item" at bounding box center [345, 171] width 157 height 16
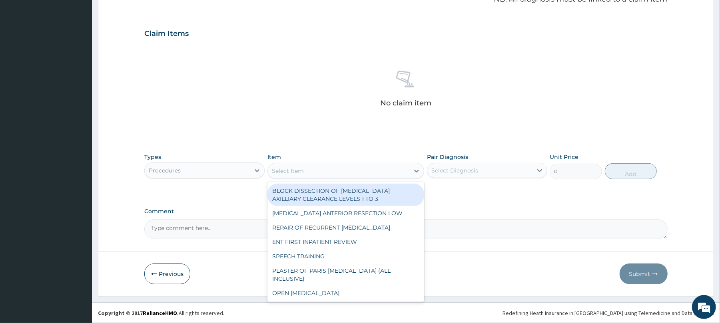
click at [328, 168] on div "Select Item" at bounding box center [338, 171] width 141 height 13
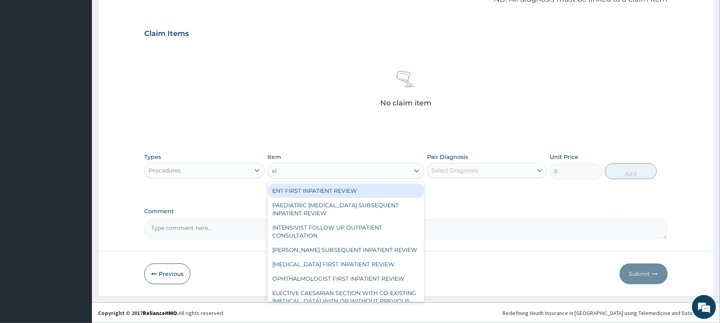
type input "vis"
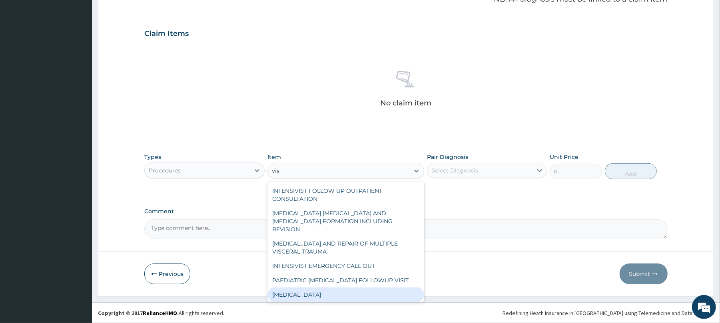
click at [312, 288] on div "[MEDICAL_DATA]" at bounding box center [345, 295] width 157 height 14
type input "3000"
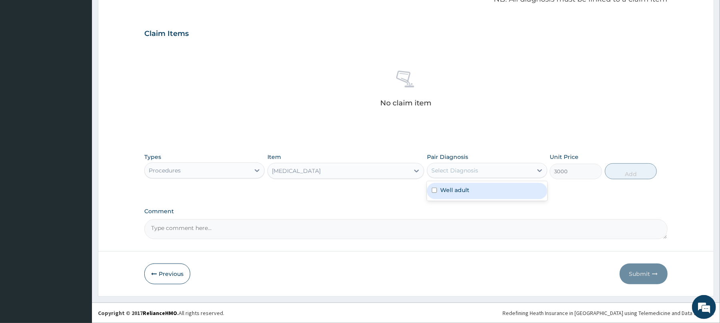
click at [456, 167] on div "Select Diagnosis" at bounding box center [454, 171] width 47 height 8
click at [466, 189] on label "Well adult" at bounding box center [454, 190] width 29 height 8
checkbox input "true"
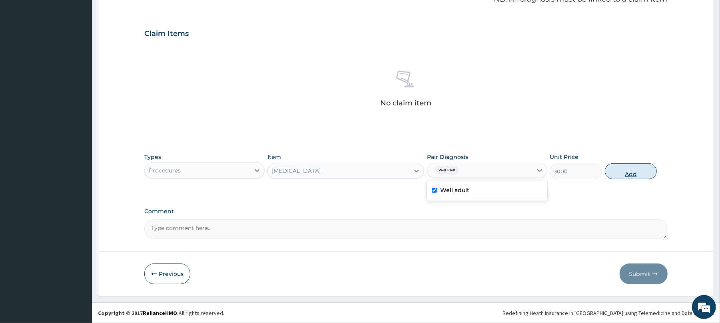
click at [614, 168] on button "Add" at bounding box center [631, 171] width 52 height 16
type input "0"
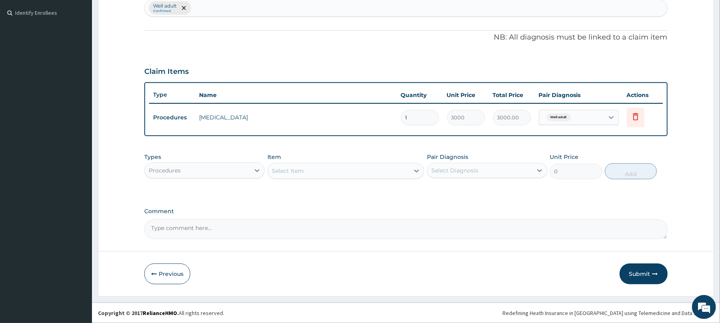
scroll to position [215, 0]
click at [217, 168] on div "Procedures" at bounding box center [197, 170] width 105 height 13
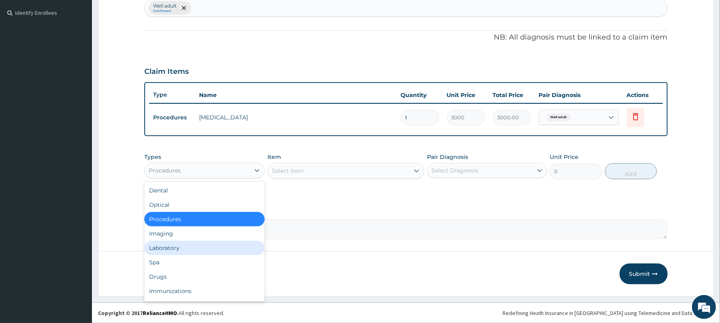
click at [191, 249] on div "Laboratory" at bounding box center [204, 248] width 120 height 14
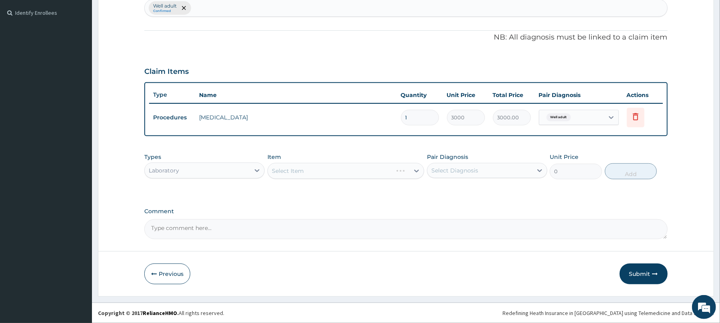
click at [291, 173] on div "Select Item" at bounding box center [345, 171] width 157 height 16
click at [307, 168] on div "Select Item" at bounding box center [345, 171] width 157 height 16
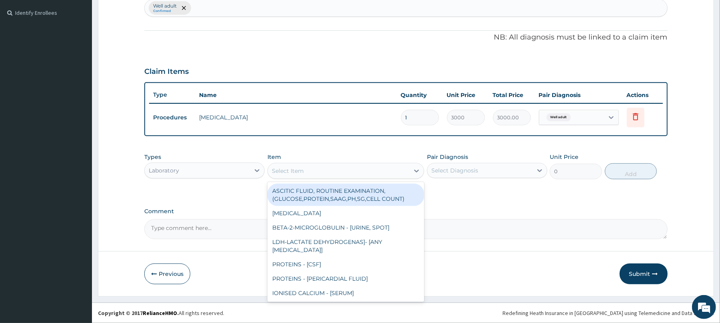
click at [307, 168] on div "Select Item" at bounding box center [338, 171] width 141 height 13
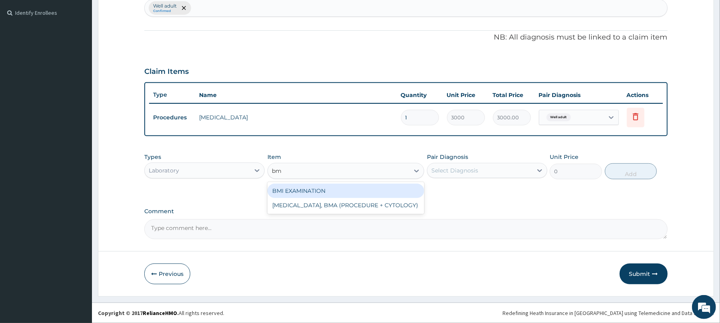
type input "bmi"
click at [310, 185] on div "BMI EXAMINATION" at bounding box center [345, 191] width 157 height 14
type input "1225.5"
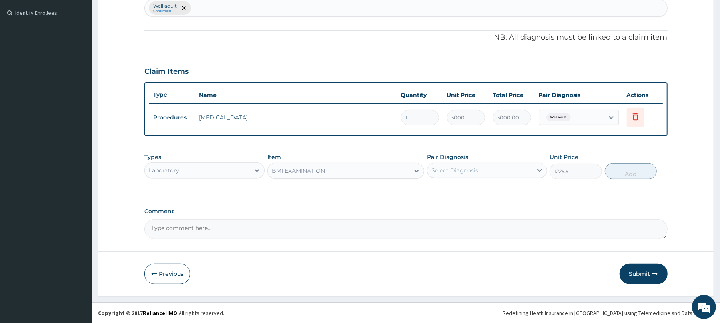
click at [446, 168] on div "Select Diagnosis" at bounding box center [454, 171] width 47 height 8
click at [447, 192] on label "Well adult" at bounding box center [454, 190] width 29 height 8
checkbox input "true"
click at [641, 170] on button "Add" at bounding box center [631, 171] width 52 height 16
type input "0"
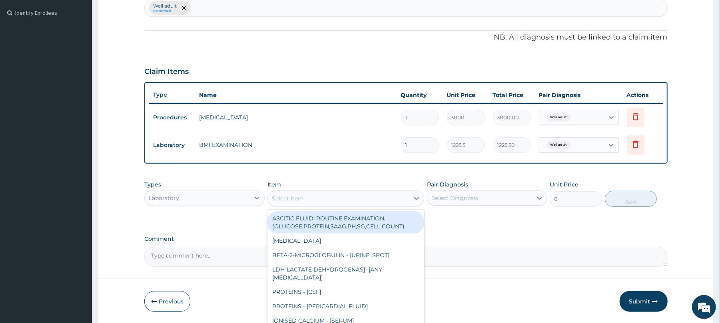
click at [300, 192] on div "Select Item" at bounding box center [338, 198] width 141 height 13
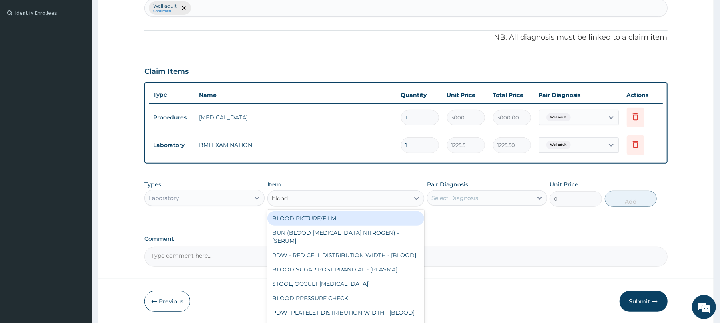
type input "blood p"
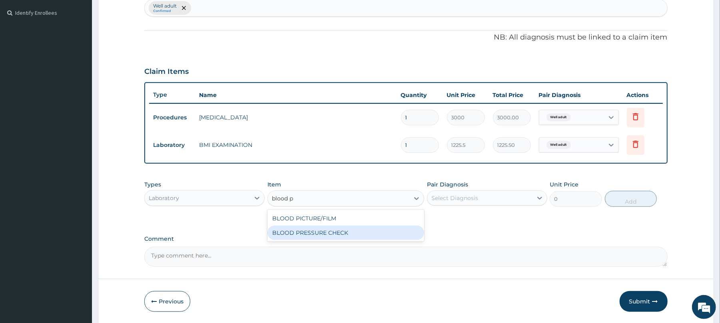
click at [304, 234] on div "BLOOD PRESSURE CHECK" at bounding box center [345, 233] width 157 height 14
type input "1225.5"
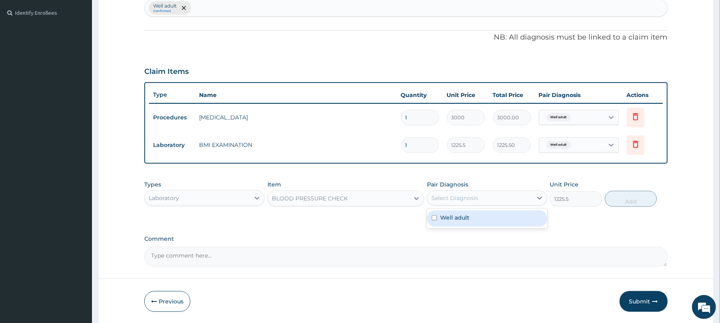
click at [487, 197] on div "Select Diagnosis" at bounding box center [479, 198] width 105 height 13
click at [470, 221] on div "Well adult" at bounding box center [487, 219] width 120 height 16
checkbox input "true"
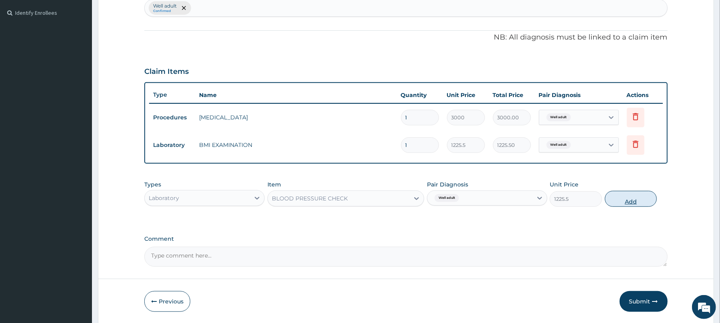
click at [639, 201] on button "Add" at bounding box center [631, 199] width 52 height 16
type input "0"
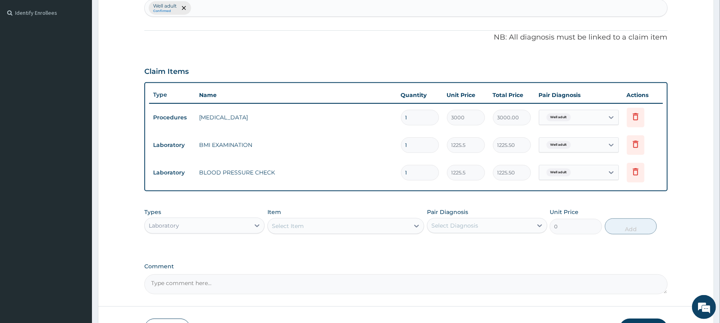
click at [304, 226] on div "Select Item" at bounding box center [338, 226] width 141 height 13
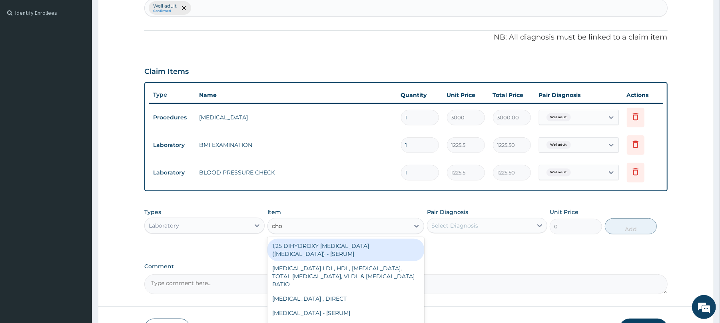
type input "chol"
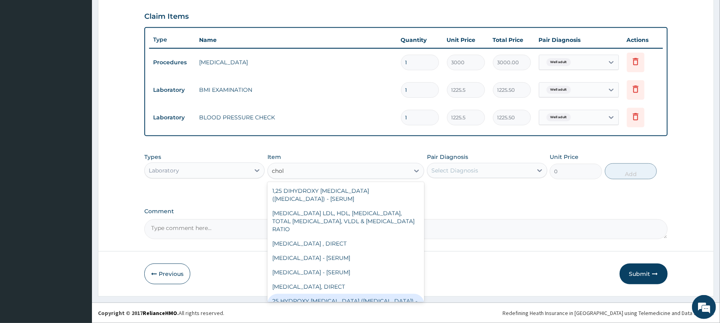
scroll to position [59, 0]
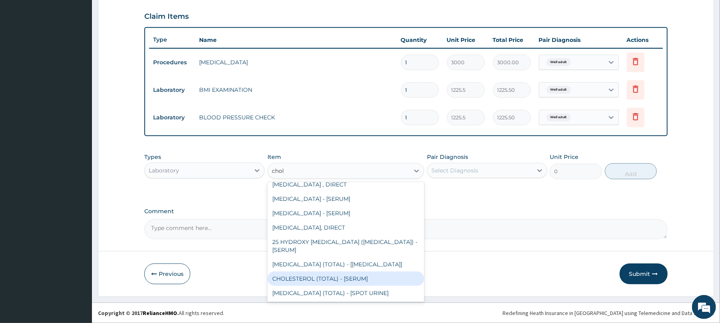
click at [339, 279] on div "CHOLESTEROL (TOTAL) - [SERUM]" at bounding box center [345, 279] width 157 height 14
type input "2880"
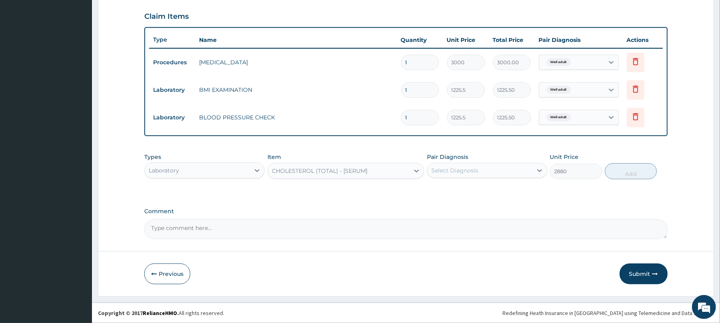
click at [474, 170] on div "Select Diagnosis" at bounding box center [454, 171] width 47 height 8
click at [469, 192] on div "Well adult" at bounding box center [487, 191] width 120 height 16
checkbox input "true"
click at [629, 172] on button "Add" at bounding box center [631, 171] width 52 height 16
type input "0"
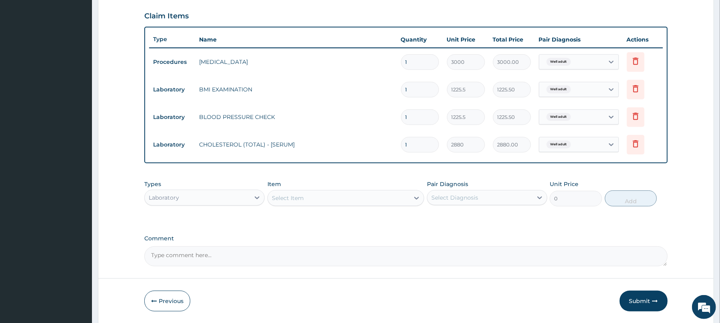
click at [301, 193] on div "Select Item" at bounding box center [338, 198] width 141 height 13
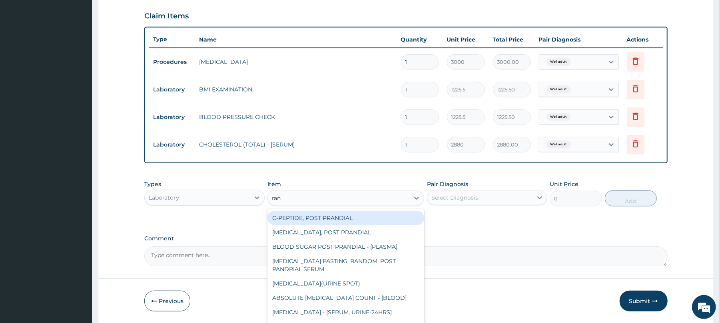
type input "rand"
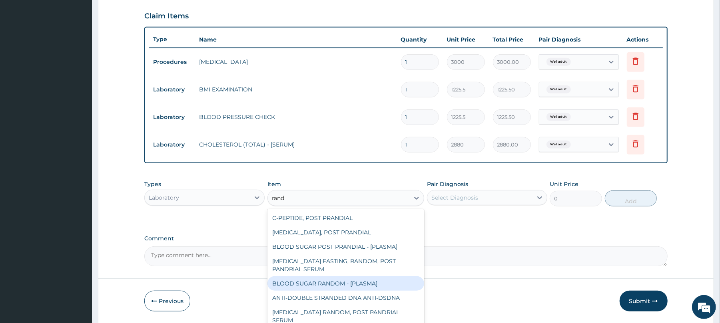
click at [317, 283] on div "BLOOD SUGAR RANDOM - [PLASMA]" at bounding box center [345, 284] width 157 height 14
type input "1800"
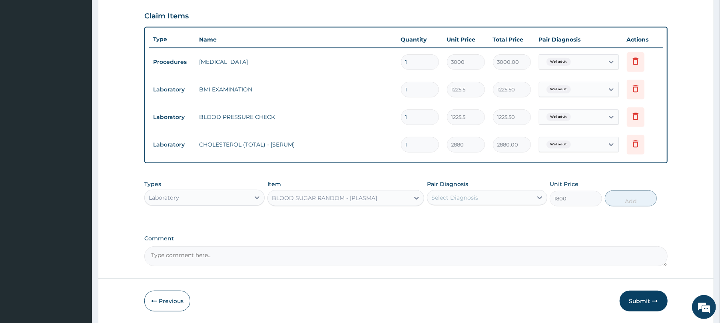
click at [454, 194] on div "Select Diagnosis" at bounding box center [454, 198] width 47 height 8
click at [451, 217] on label "Well adult" at bounding box center [454, 217] width 29 height 8
checkbox input "true"
click at [619, 202] on button "Add" at bounding box center [631, 199] width 52 height 16
type input "0"
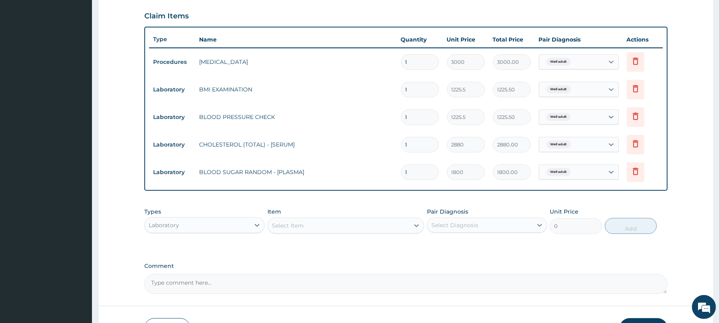
click at [283, 224] on div "Select Item" at bounding box center [288, 226] width 32 height 8
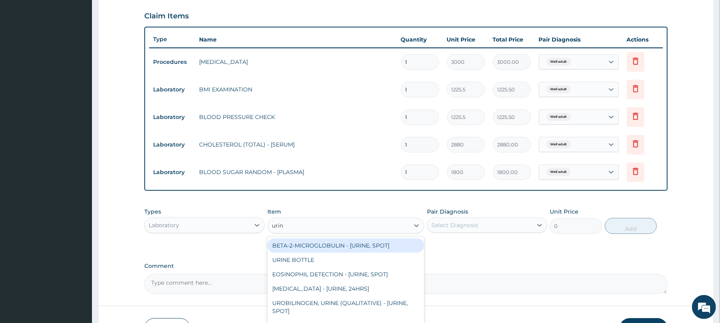
type input "urina"
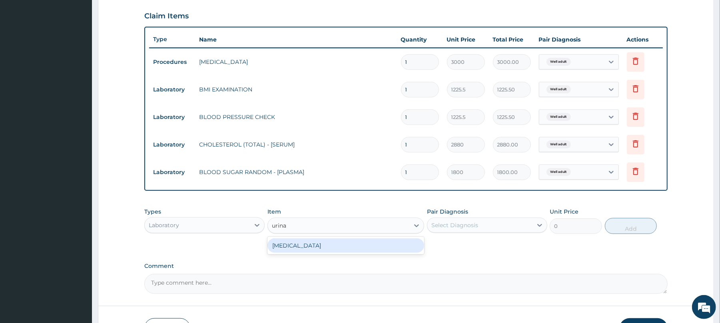
click at [319, 242] on div "[MEDICAL_DATA]" at bounding box center [345, 246] width 157 height 14
type input "1531.875"
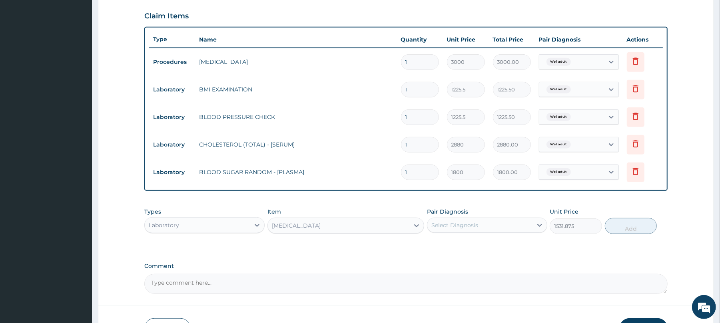
click at [466, 223] on div "Select Diagnosis" at bounding box center [454, 225] width 47 height 8
click at [456, 243] on label "Well adult" at bounding box center [454, 245] width 29 height 8
checkbox input "true"
click at [616, 227] on button "Add" at bounding box center [631, 226] width 52 height 16
type input "0"
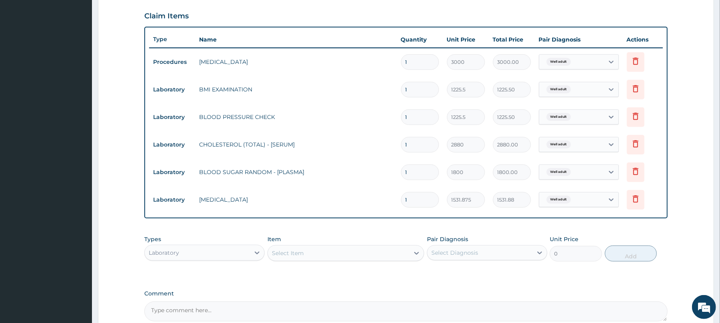
click at [275, 251] on div "Select Item" at bounding box center [288, 253] width 32 height 8
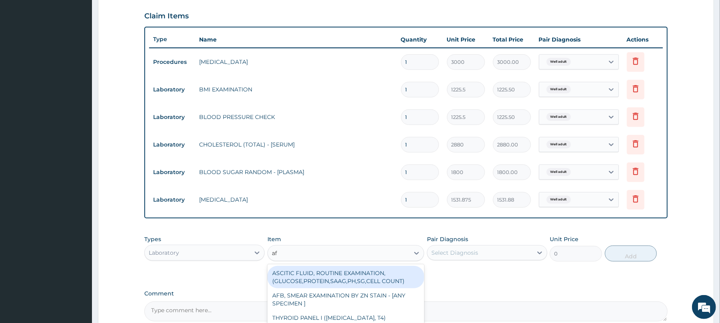
type input "afb"
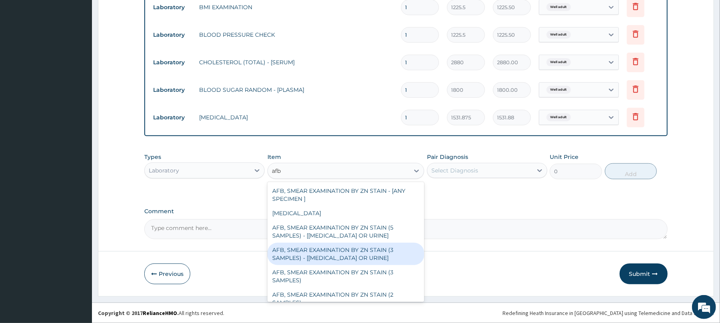
click at [340, 255] on div "AFB, SMEAR EXAMINATION BY ZN STAIN (3 SAMPLES) - [[MEDICAL_DATA] OR URINE]" at bounding box center [345, 254] width 157 height 22
type input "5520"
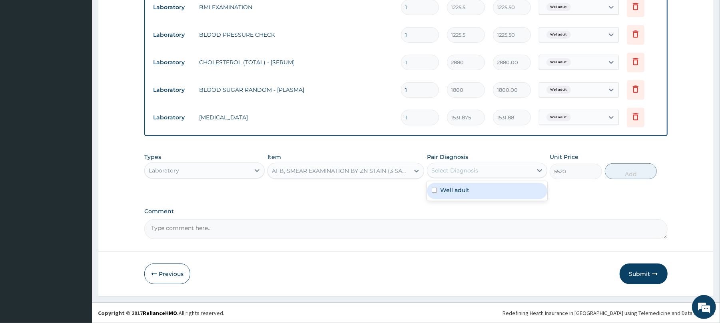
click at [454, 169] on div "Select Diagnosis" at bounding box center [454, 171] width 47 height 8
click at [451, 192] on label "Well adult" at bounding box center [454, 190] width 29 height 8
checkbox input "true"
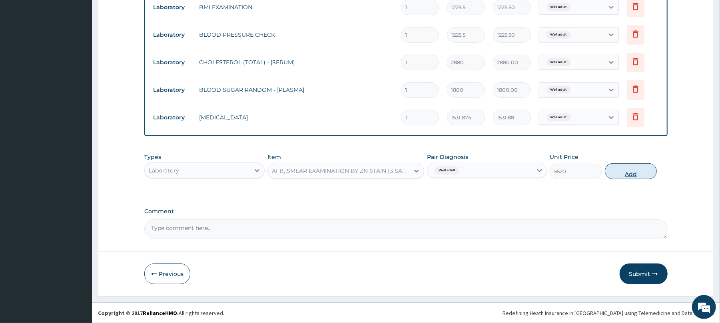
click at [639, 171] on button "Add" at bounding box center [631, 171] width 52 height 16
type input "0"
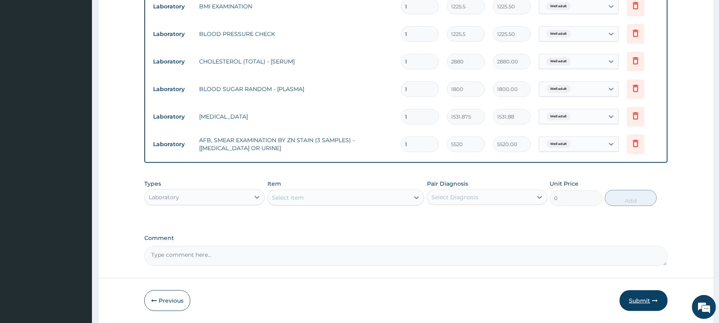
click at [643, 295] on button "Submit" at bounding box center [643, 301] width 48 height 21
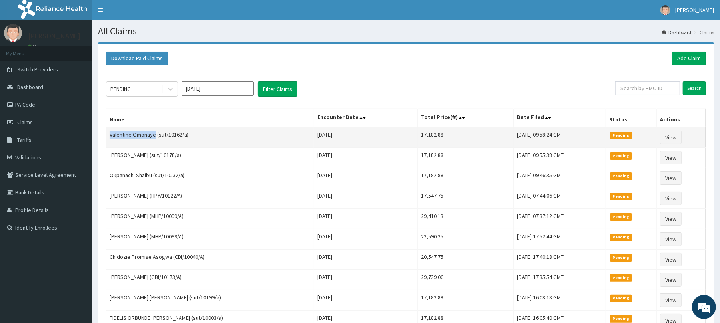
drag, startPoint x: 154, startPoint y: 135, endPoint x: 109, endPoint y: 139, distance: 45.7
click at [109, 139] on td "Valentine Omonaye (sut/10162/a)" at bounding box center [210, 137] width 208 height 21
copy td "Valentine Omonaye"
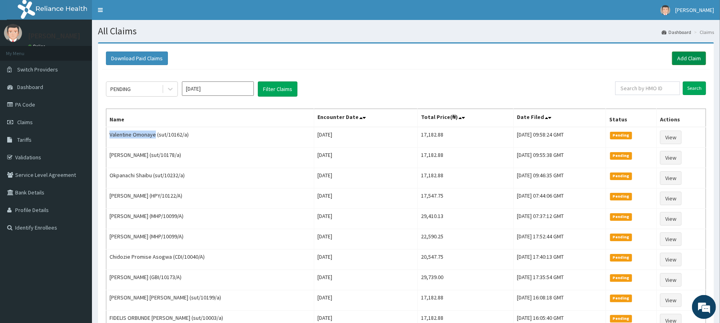
click at [692, 58] on link "Add Claim" at bounding box center [689, 59] width 34 height 14
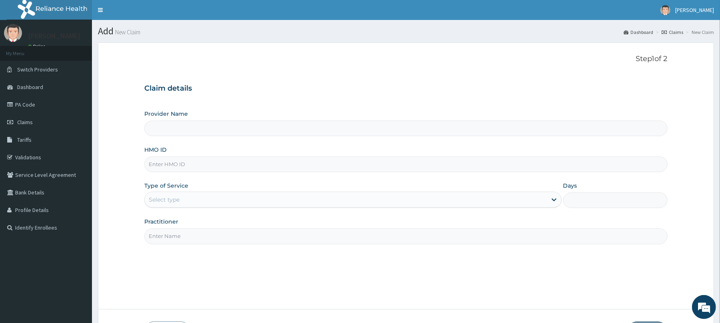
type input "Reliance Family Clinics (RFC) - Abuja"
click at [161, 167] on input "HMO ID" at bounding box center [405, 165] width 523 height 16
click at [157, 168] on input "HMO ID" at bounding box center [405, 165] width 523 height 16
type input "sut/10165/a"
click at [160, 197] on div "Select type" at bounding box center [164, 200] width 31 height 8
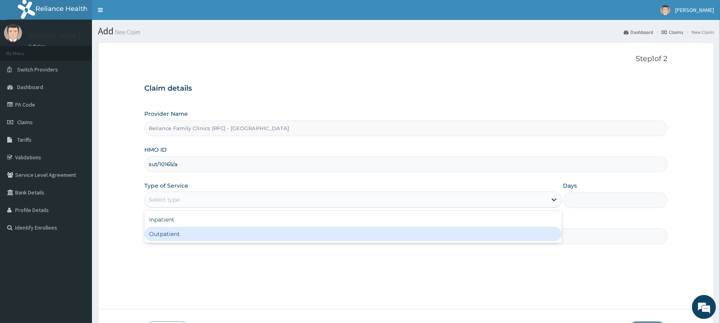
click at [167, 232] on div "Outpatient" at bounding box center [352, 234] width 417 height 14
type input "1"
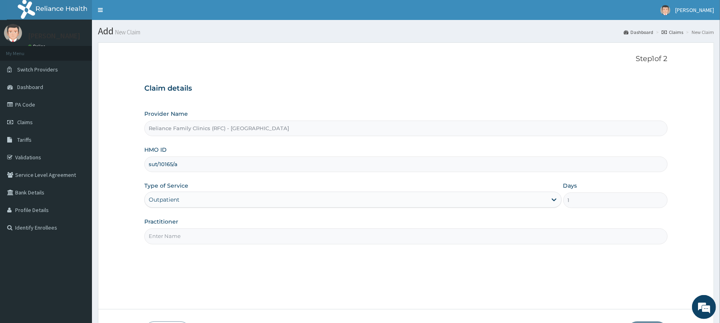
click at [165, 242] on input "Practitioner" at bounding box center [405, 237] width 523 height 16
type input "Dr Locum"
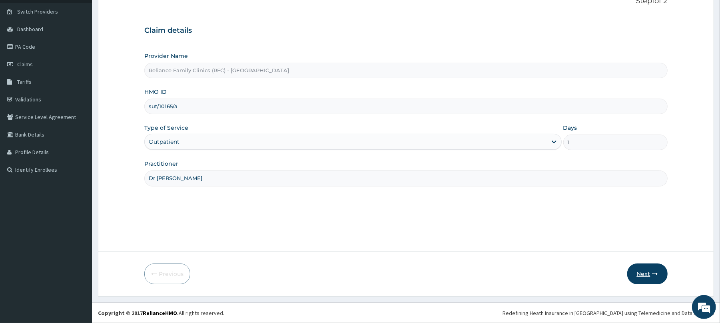
scroll to position [58, 0]
click at [655, 273] on icon "button" at bounding box center [655, 274] width 6 height 6
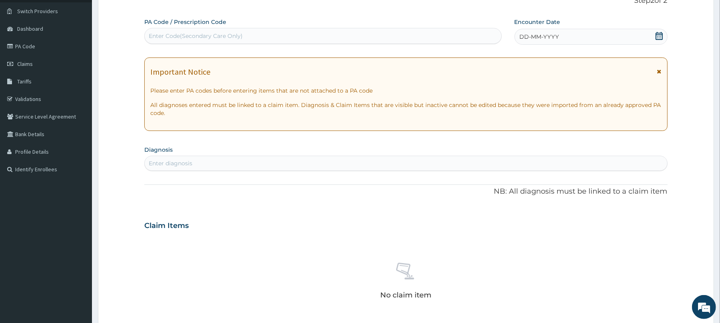
click at [561, 37] on div "DD-MM-YYYY" at bounding box center [590, 37] width 153 height 16
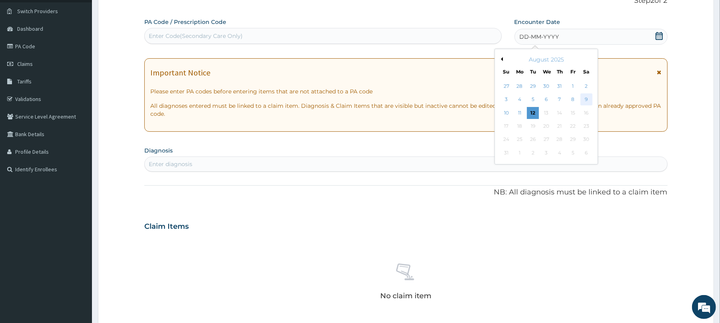
click at [585, 98] on div "9" at bounding box center [586, 100] width 12 height 12
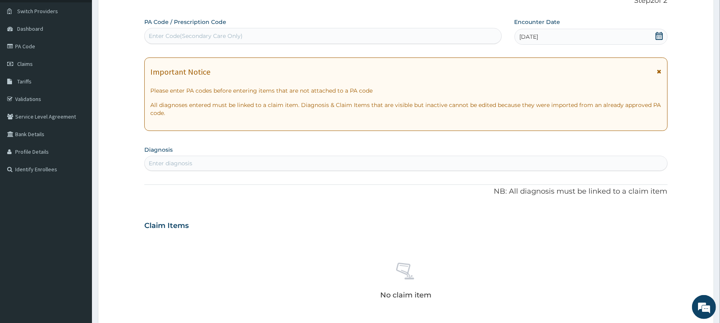
click at [173, 162] on div "Enter diagnosis" at bounding box center [171, 163] width 44 height 8
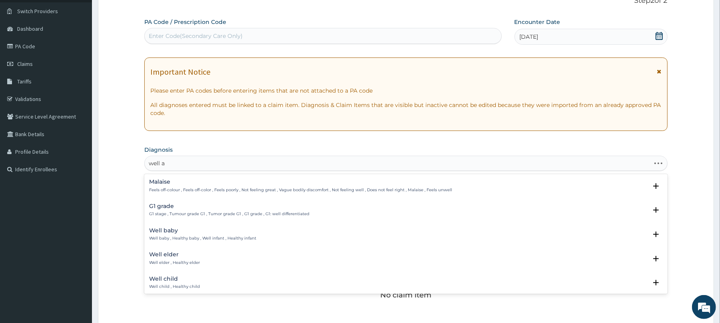
type input "well ad"
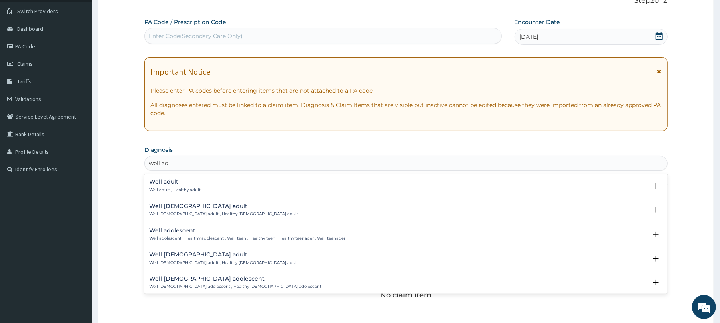
click at [167, 184] on h4 "Well adult" at bounding box center [175, 182] width 52 height 6
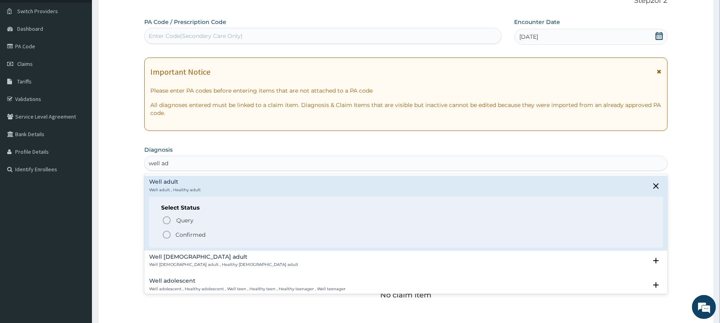
click at [168, 236] on icon "status option filled" at bounding box center [167, 235] width 10 height 10
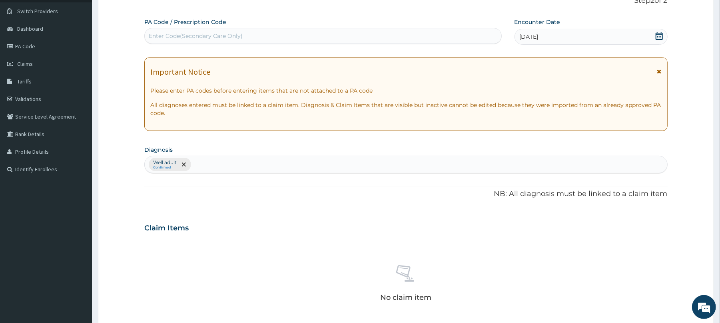
scroll to position [254, 0]
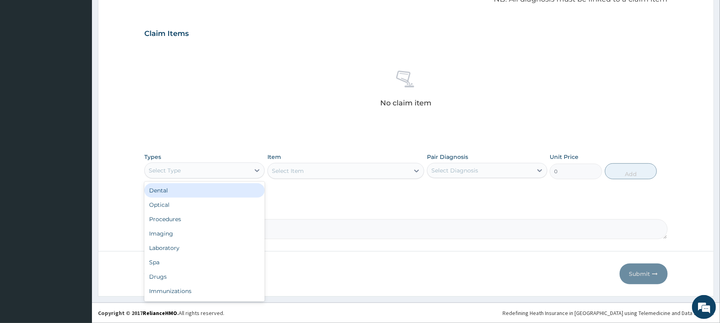
click at [192, 177] on div "Select Type" at bounding box center [204, 171] width 120 height 16
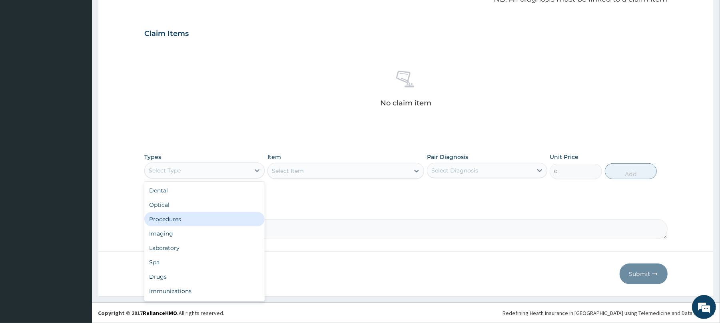
click at [179, 218] on div "Procedures" at bounding box center [204, 219] width 120 height 14
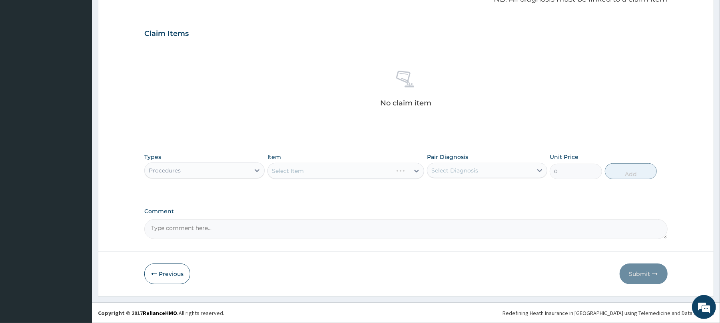
click at [289, 167] on div "Select Item" at bounding box center [345, 171] width 157 height 16
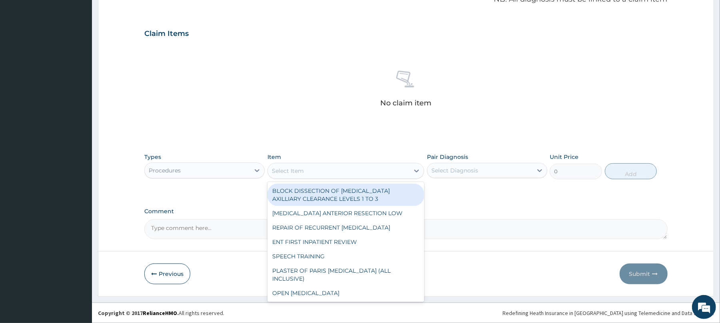
click at [289, 167] on div "Select Item" at bounding box center [288, 171] width 32 height 8
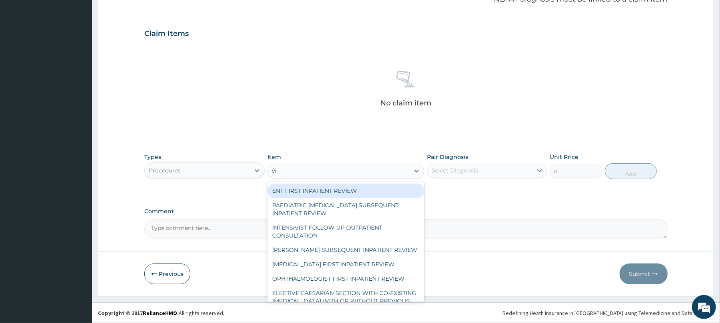
type input "vis"
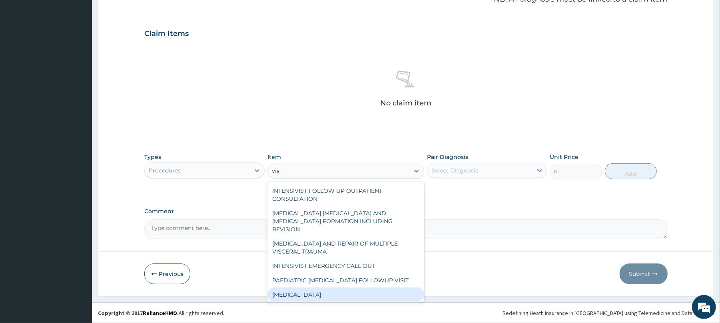
drag, startPoint x: 297, startPoint y: 283, endPoint x: 400, endPoint y: 238, distance: 112.0
click at [297, 288] on div "VISUAL ACUITY" at bounding box center [345, 295] width 157 height 14
type input "3000"
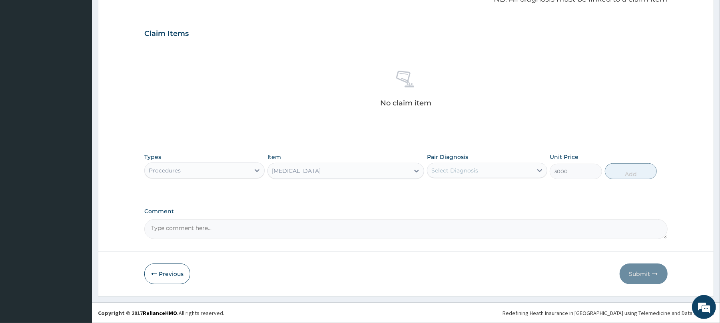
click at [455, 164] on div "Select Diagnosis" at bounding box center [479, 170] width 105 height 13
click at [455, 193] on label "Well adult" at bounding box center [454, 190] width 29 height 8
checkbox input "true"
click at [623, 168] on button "Add" at bounding box center [631, 171] width 52 height 16
type input "0"
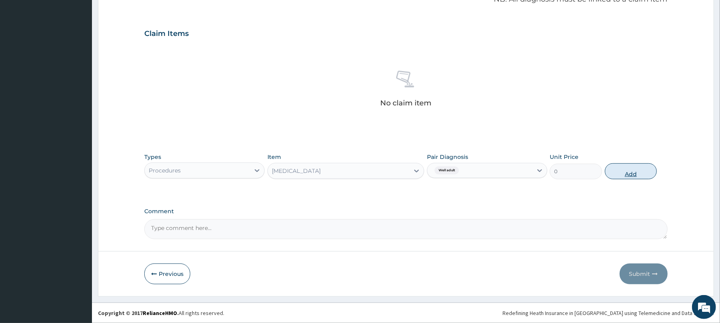
scroll to position [215, 0]
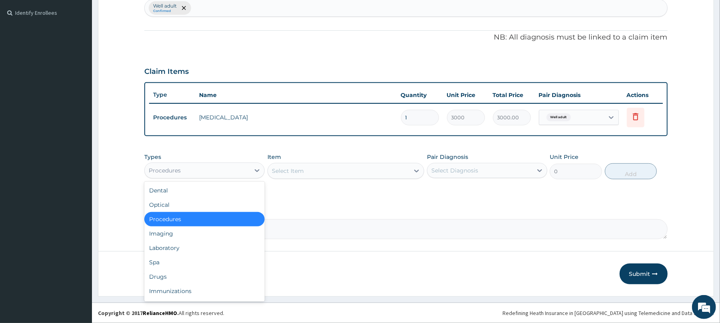
click at [234, 165] on div "Procedures" at bounding box center [197, 170] width 105 height 13
click at [197, 250] on div "Laboratory" at bounding box center [204, 248] width 120 height 14
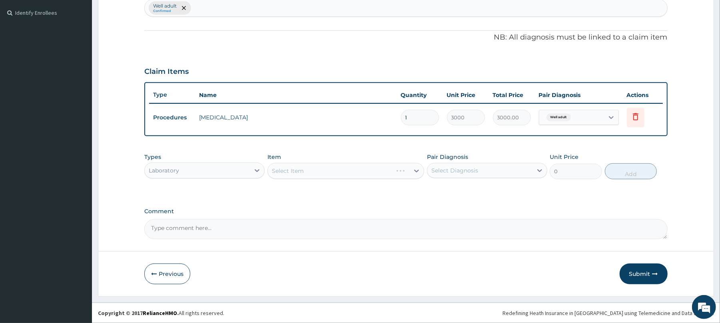
click at [320, 171] on div "Select Item" at bounding box center [345, 171] width 157 height 16
click at [332, 169] on div "Select Item" at bounding box center [345, 171] width 157 height 16
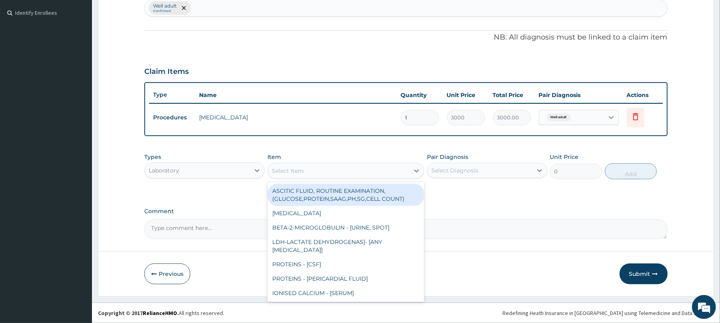
click at [336, 168] on div "Select Item" at bounding box center [338, 171] width 141 height 13
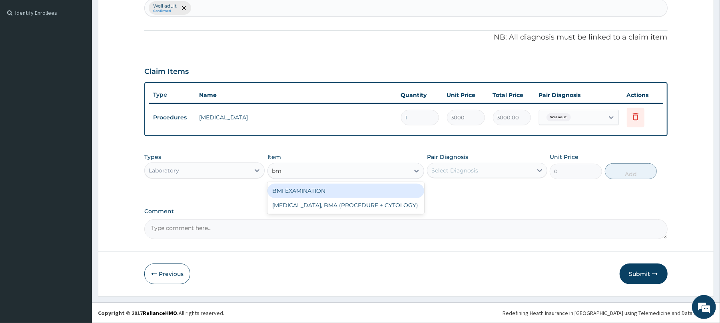
type input "bmi"
click at [336, 191] on div "BMI EXAMINATION" at bounding box center [345, 191] width 157 height 14
type input "1225.5"
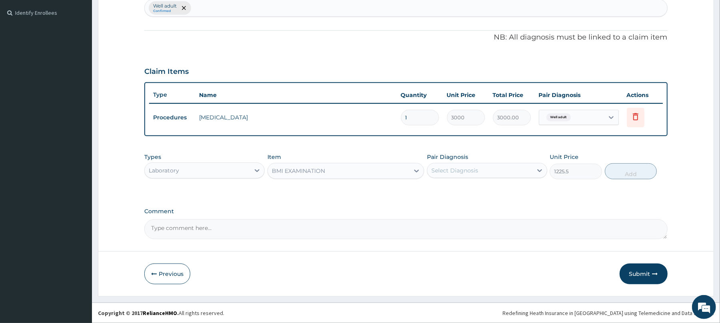
click at [446, 169] on div "Select Diagnosis" at bounding box center [454, 171] width 47 height 8
click at [463, 193] on label "Well adult" at bounding box center [454, 190] width 29 height 8
checkbox input "true"
drag, startPoint x: 635, startPoint y: 174, endPoint x: 624, endPoint y: 173, distance: 10.8
click at [632, 173] on button "Add" at bounding box center [631, 171] width 52 height 16
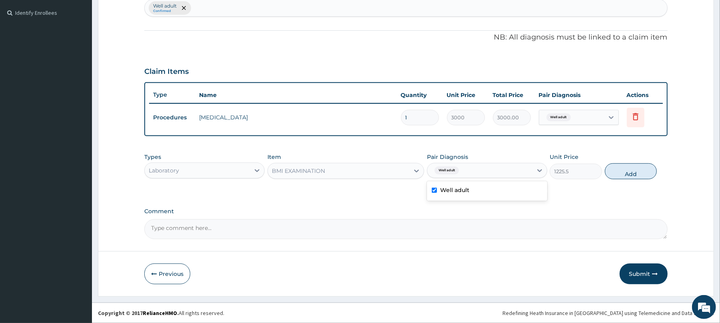
type input "0"
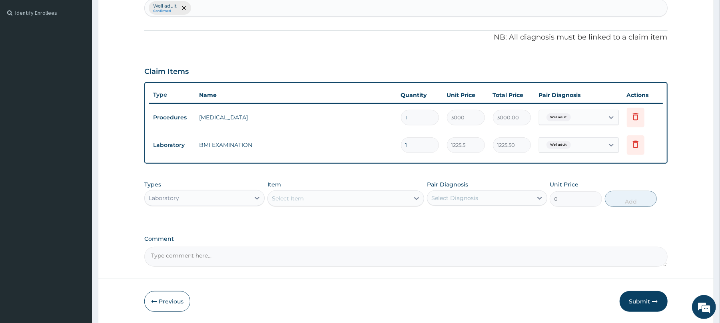
click at [289, 195] on div "Select Item" at bounding box center [288, 199] width 32 height 8
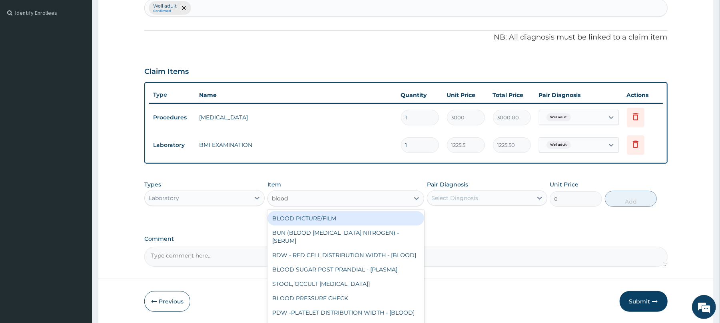
type input "blood p"
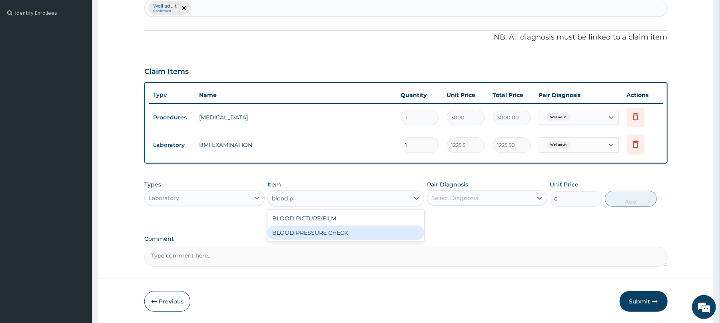
click at [296, 230] on div "BLOOD PRESSURE CHECK" at bounding box center [345, 233] width 157 height 14
type input "1225.5"
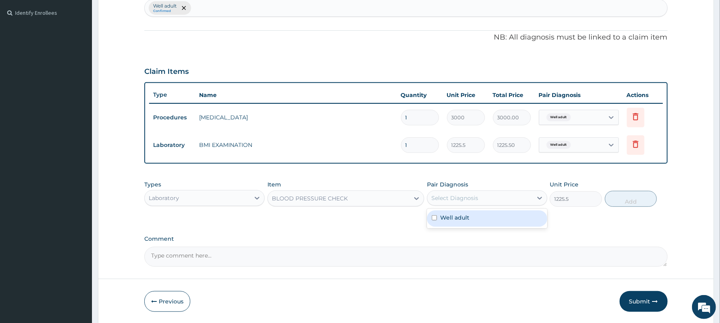
click at [448, 200] on div "Select Diagnosis" at bounding box center [454, 198] width 47 height 8
click at [448, 217] on label "Well adult" at bounding box center [454, 218] width 29 height 8
checkbox input "true"
click at [630, 205] on button "Add" at bounding box center [631, 199] width 52 height 16
type input "0"
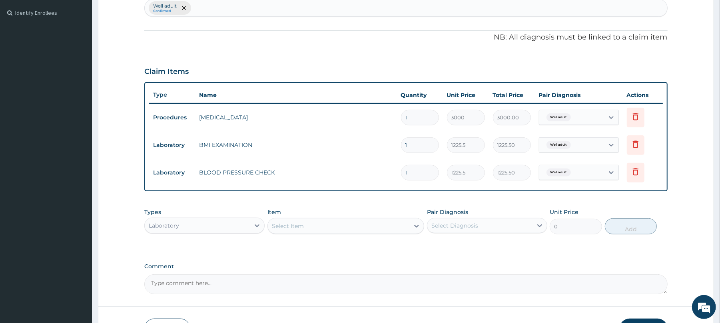
click at [289, 220] on div "Select Item" at bounding box center [338, 226] width 141 height 13
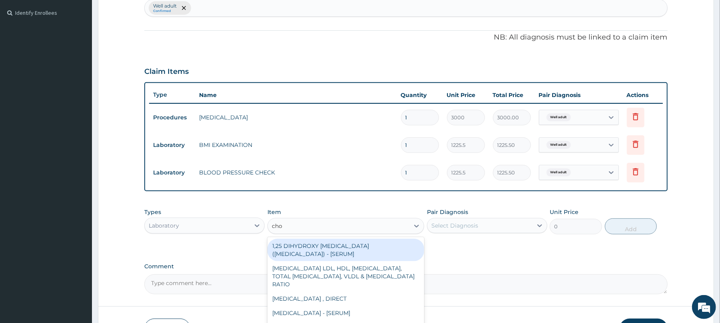
type input "chol"
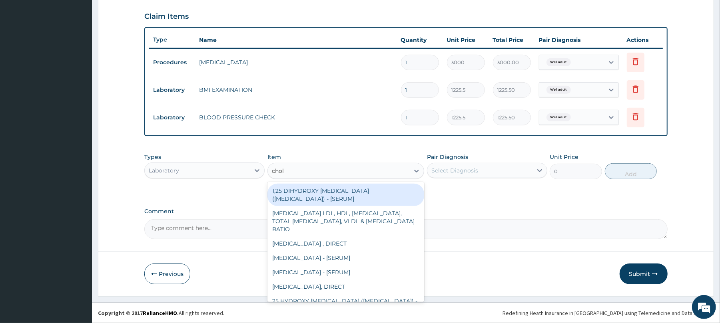
scroll to position [59, 0]
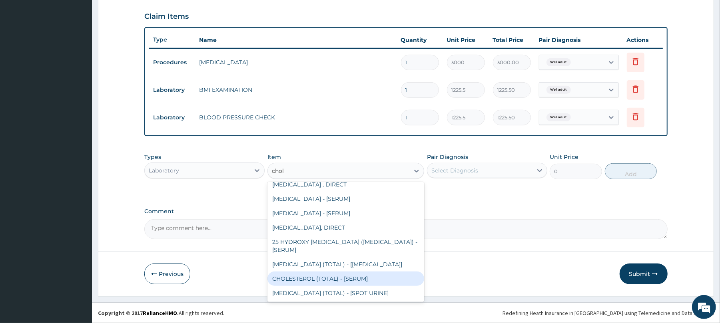
click at [340, 277] on div "CHOLESTEROL (TOTAL) - [SERUM]" at bounding box center [345, 279] width 157 height 14
type input "2880"
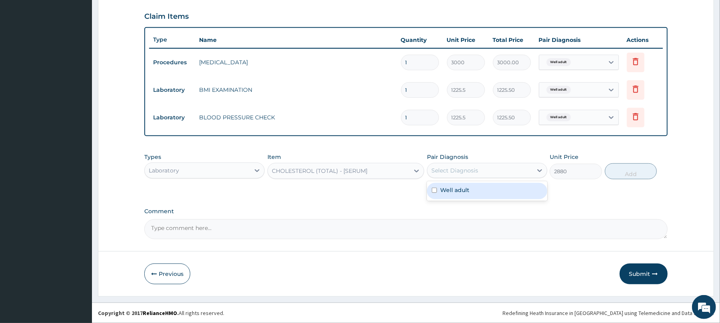
click at [452, 169] on div "Select Diagnosis" at bounding box center [454, 171] width 47 height 8
click at [456, 192] on label "Well adult" at bounding box center [454, 190] width 29 height 8
checkbox input "true"
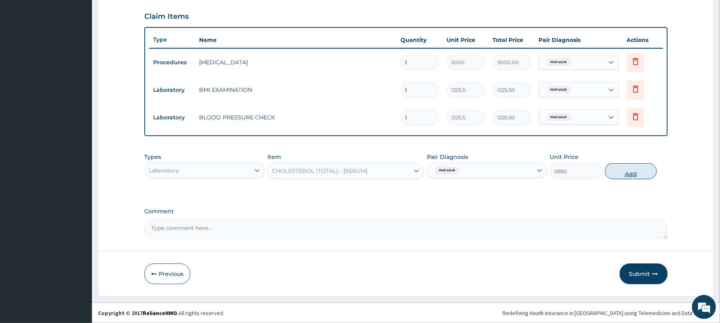
click at [633, 173] on button "Add" at bounding box center [631, 171] width 52 height 16
type input "0"
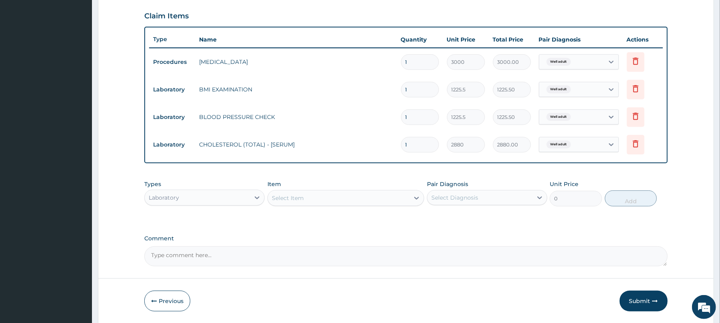
click at [288, 197] on div "Select Item" at bounding box center [288, 198] width 32 height 8
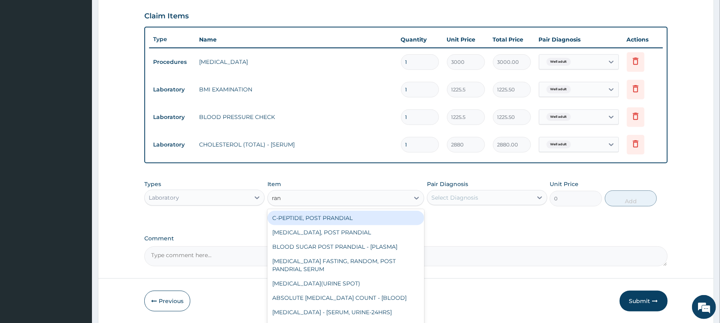
type input "rand"
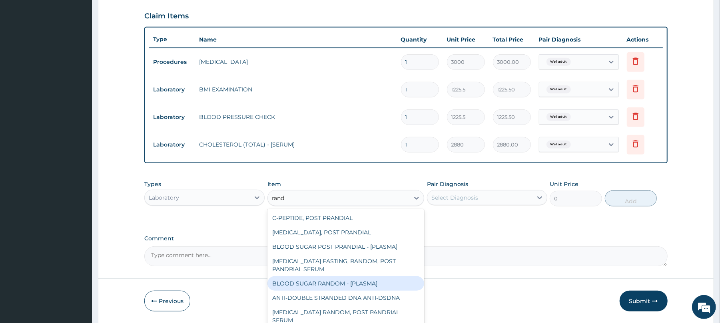
click at [325, 281] on div "BLOOD SUGAR RANDOM - [PLASMA]" at bounding box center [345, 284] width 157 height 14
type input "1800"
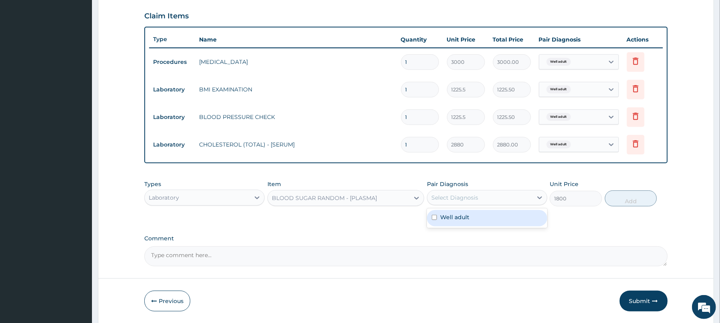
click at [464, 195] on div "Select Diagnosis" at bounding box center [454, 198] width 47 height 8
click at [452, 218] on label "Well adult" at bounding box center [454, 217] width 29 height 8
checkbox input "true"
click at [632, 197] on button "Add" at bounding box center [631, 199] width 52 height 16
type input "0"
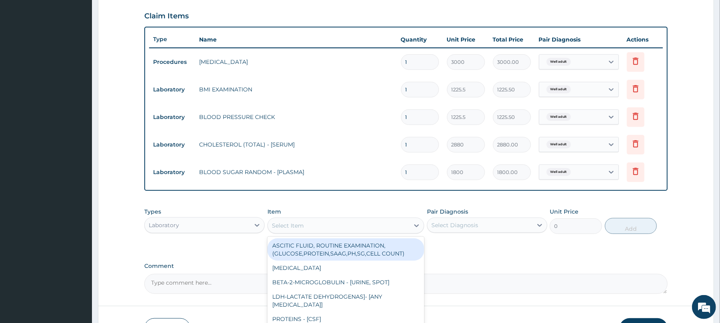
click at [283, 226] on div "Select Item" at bounding box center [288, 226] width 32 height 8
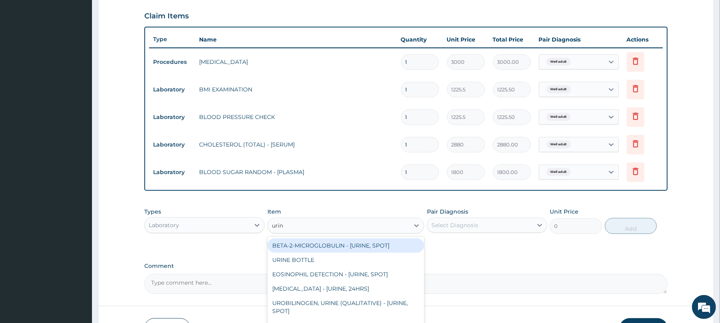
type input "urina"
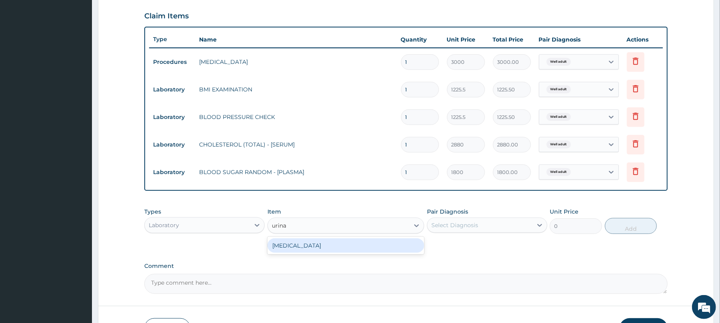
click at [316, 248] on div "URINALYSIS" at bounding box center [345, 246] width 157 height 14
type input "1531.875"
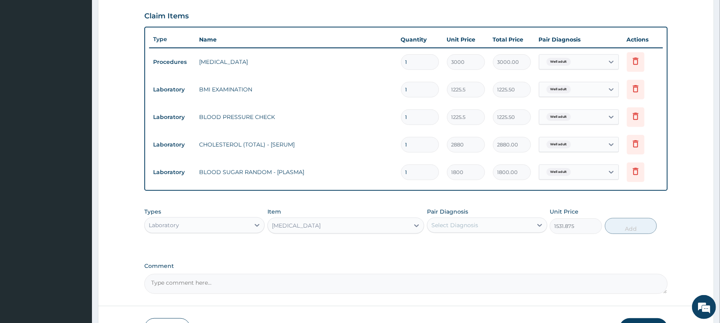
click at [474, 224] on div "Select Diagnosis" at bounding box center [454, 225] width 47 height 8
click at [463, 243] on label "Well adult" at bounding box center [454, 245] width 29 height 8
checkbox input "true"
click at [642, 226] on button "Add" at bounding box center [631, 226] width 52 height 16
type input "0"
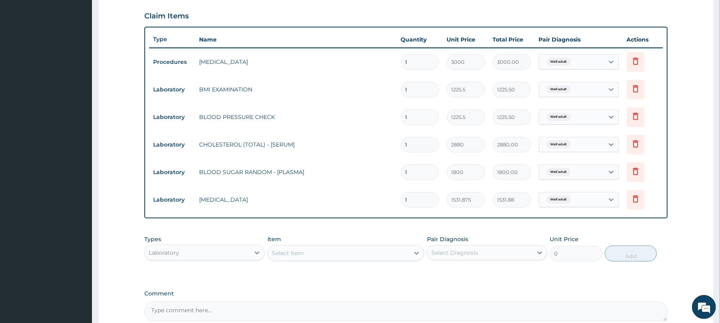
scroll to position [354, 0]
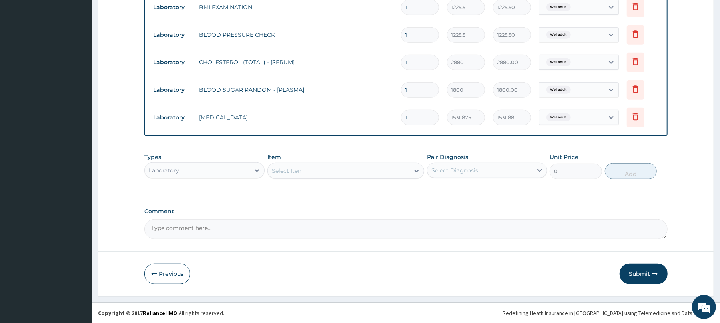
click at [304, 170] on div "Select Item" at bounding box center [338, 171] width 141 height 13
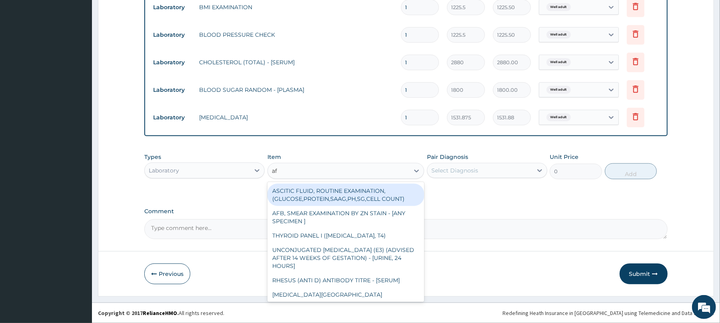
type input "afb"
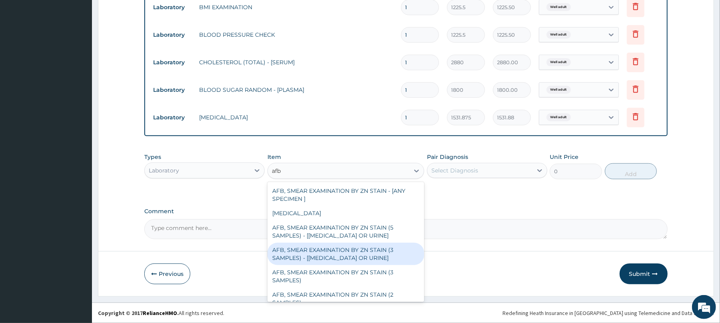
click at [315, 254] on div "AFB, SMEAR EXAMINATION BY ZN STAIN (3 SAMPLES) - [SPUTUM OR URINE]" at bounding box center [345, 254] width 157 height 22
type input "5520"
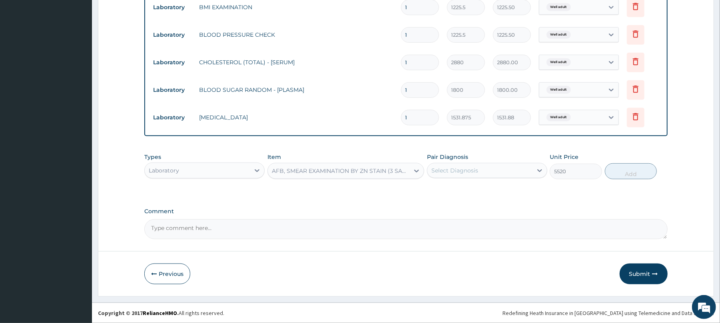
click at [453, 171] on div "Select Diagnosis" at bounding box center [454, 171] width 47 height 8
click at [466, 186] on label "Well adult" at bounding box center [454, 190] width 29 height 8
checkbox input "true"
click at [634, 169] on button "Add" at bounding box center [631, 171] width 52 height 16
type input "0"
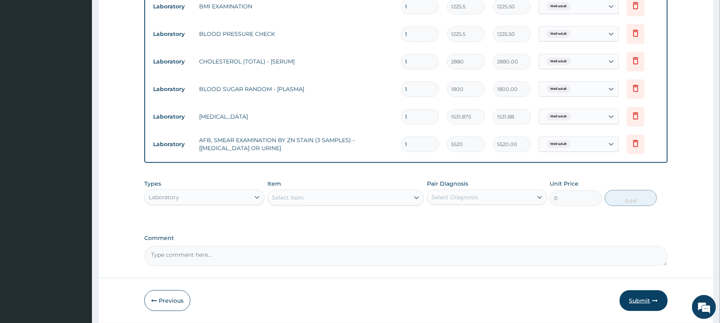
click at [640, 298] on button "Submit" at bounding box center [643, 301] width 48 height 21
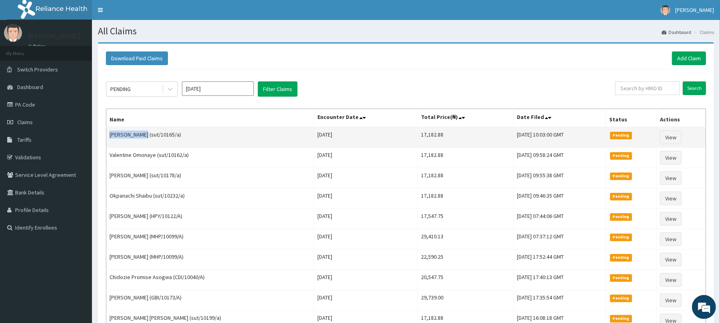
drag, startPoint x: 144, startPoint y: 135, endPoint x: 109, endPoint y: 138, distance: 34.9
click at [109, 138] on td "[PERSON_NAME] (sut/10165/a)" at bounding box center [210, 137] width 208 height 21
copy td "[PERSON_NAME]"
